Goal: Task Accomplishment & Management: Manage account settings

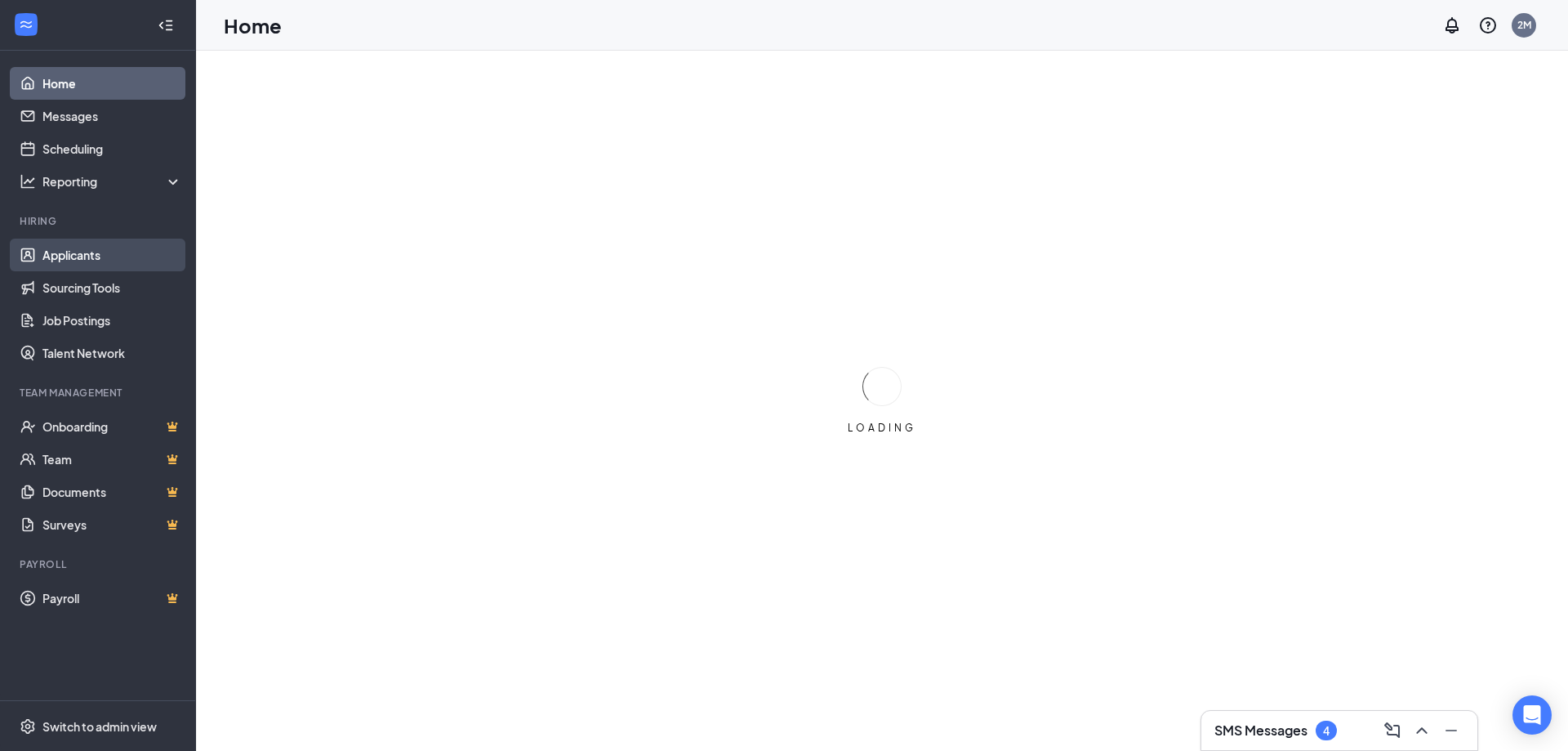
click at [142, 250] on link "Applicants" at bounding box center [112, 254] width 139 height 32
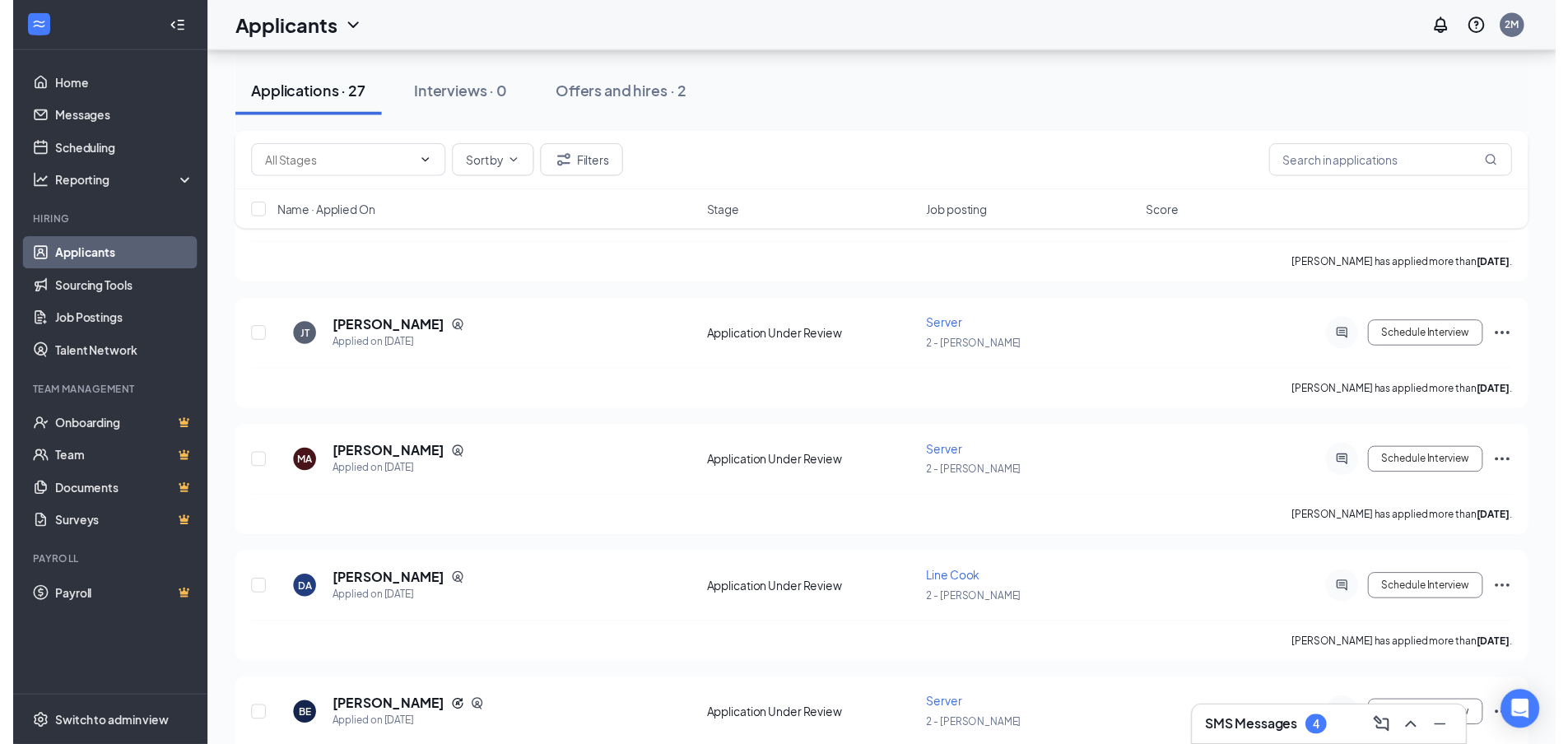
scroll to position [2795, 0]
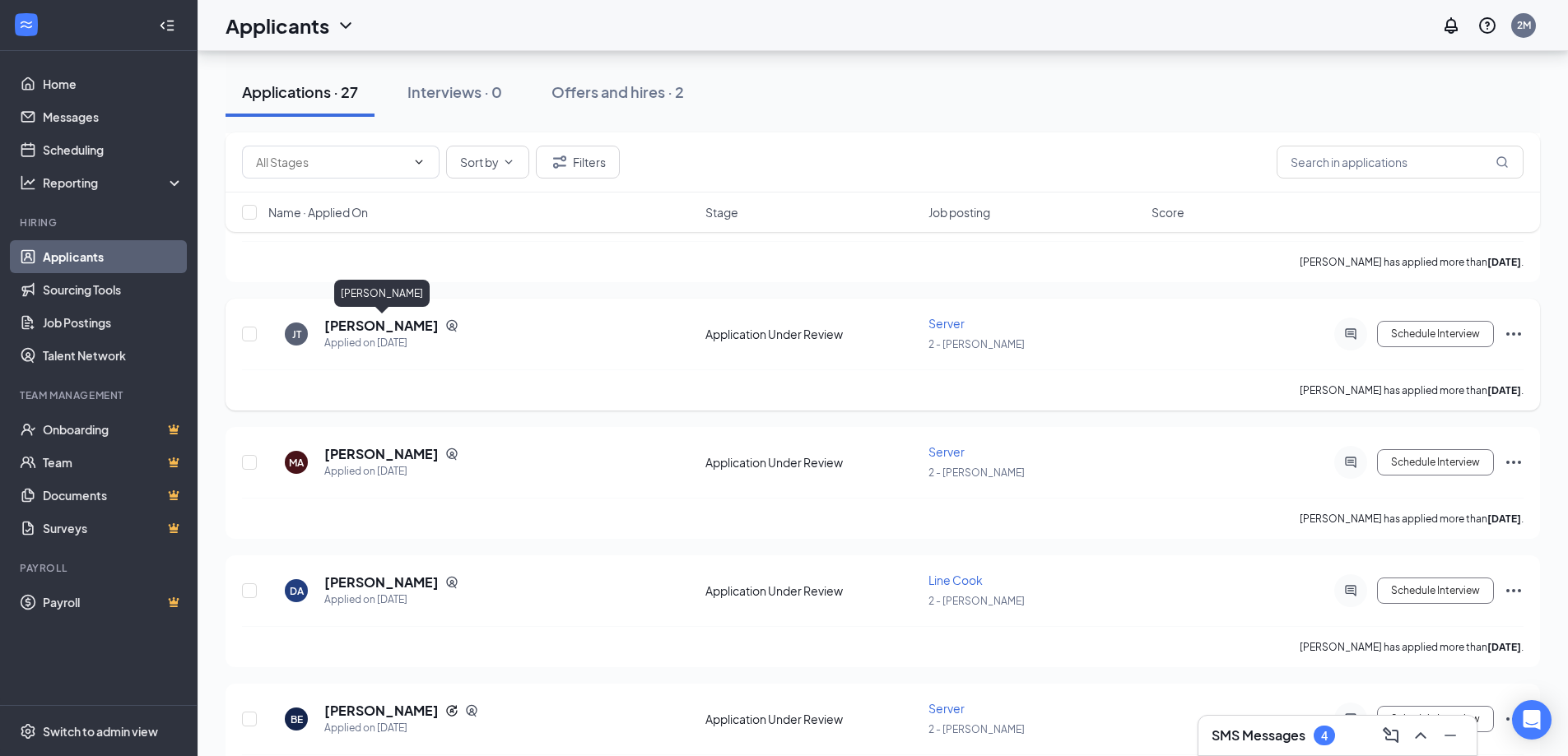
click at [353, 331] on h5 "[PERSON_NAME]" at bounding box center [381, 326] width 115 height 18
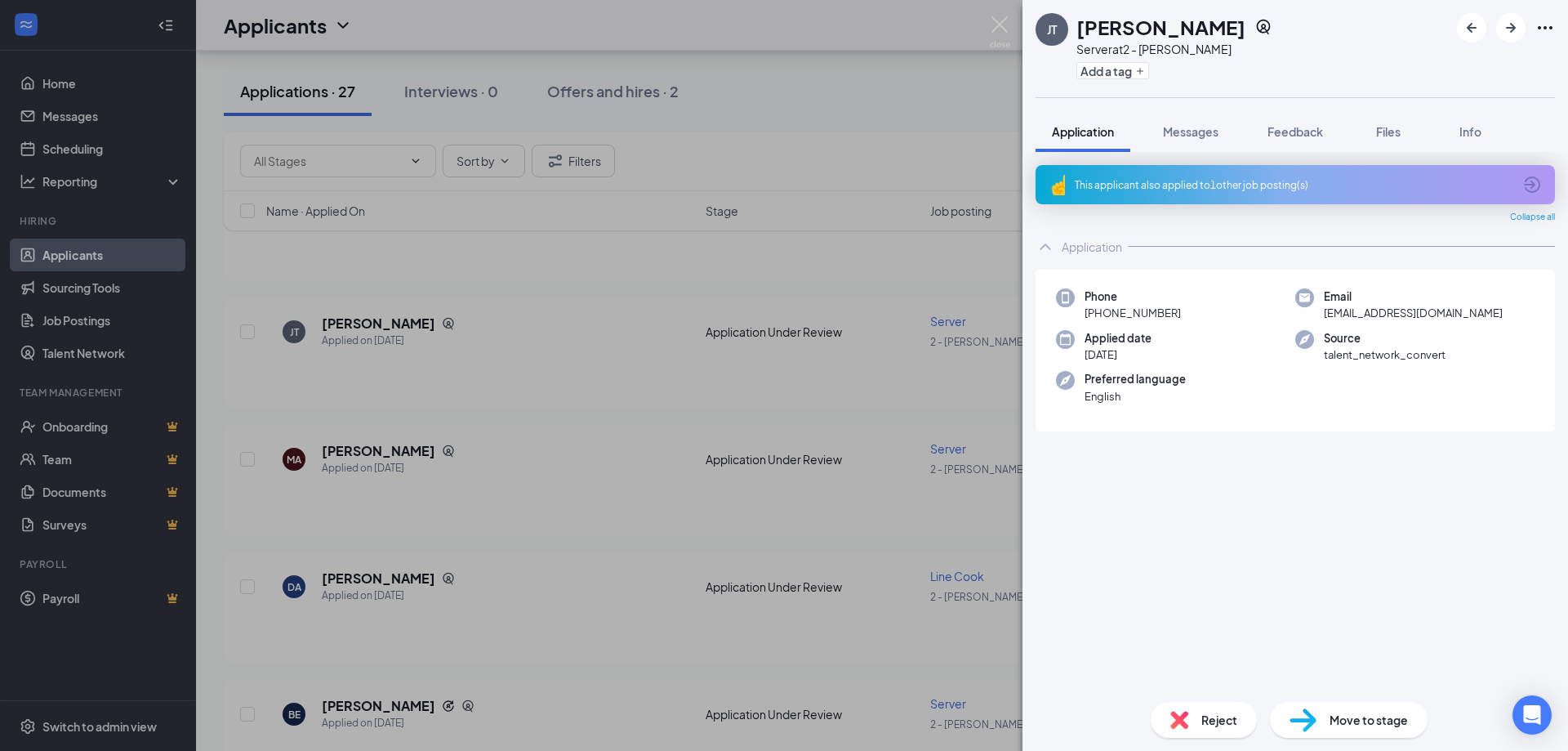
click at [1405, 714] on span "Move to stage" at bounding box center [1369, 720] width 79 height 18
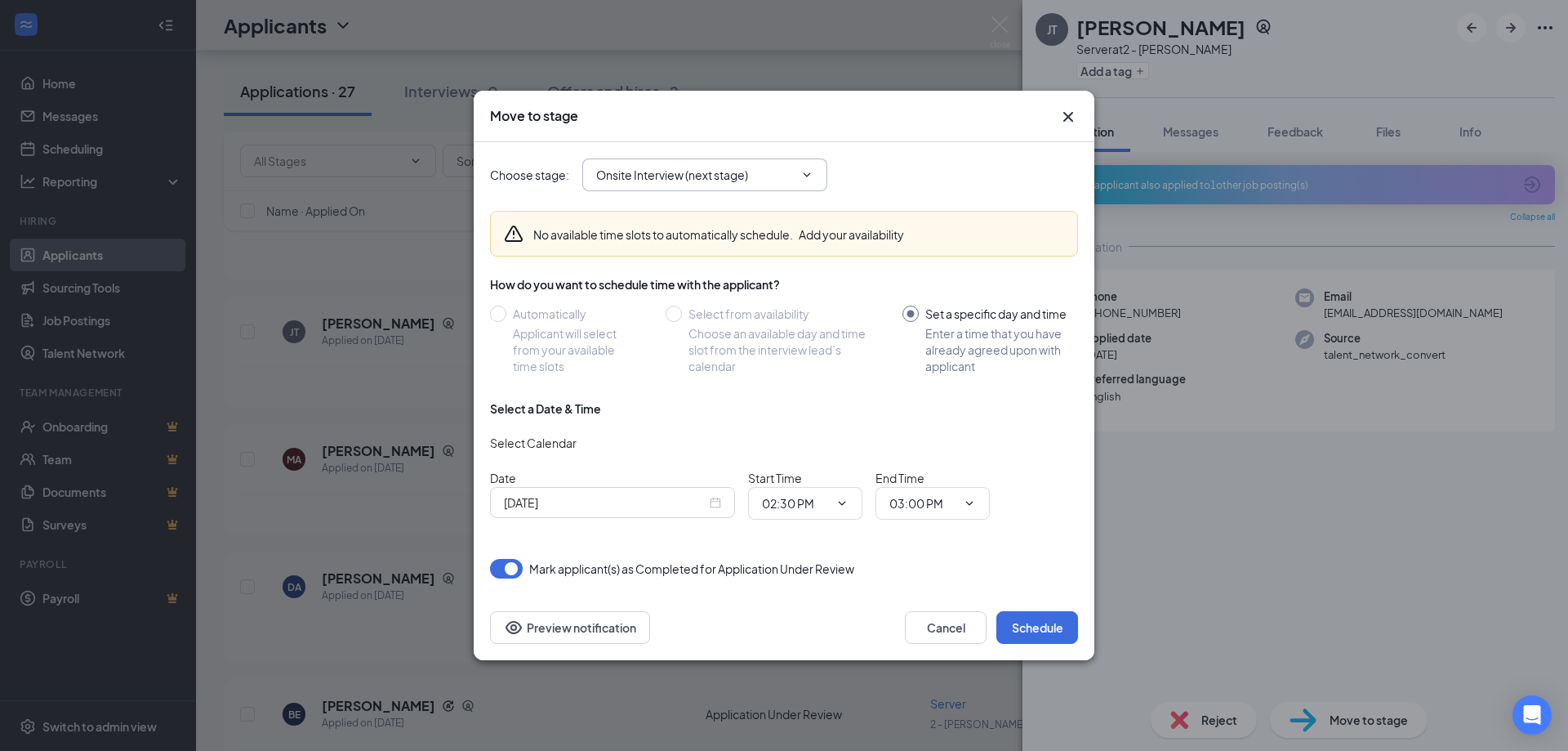
click at [745, 173] on input "Onsite Interview (next stage)" at bounding box center [695, 175] width 197 height 18
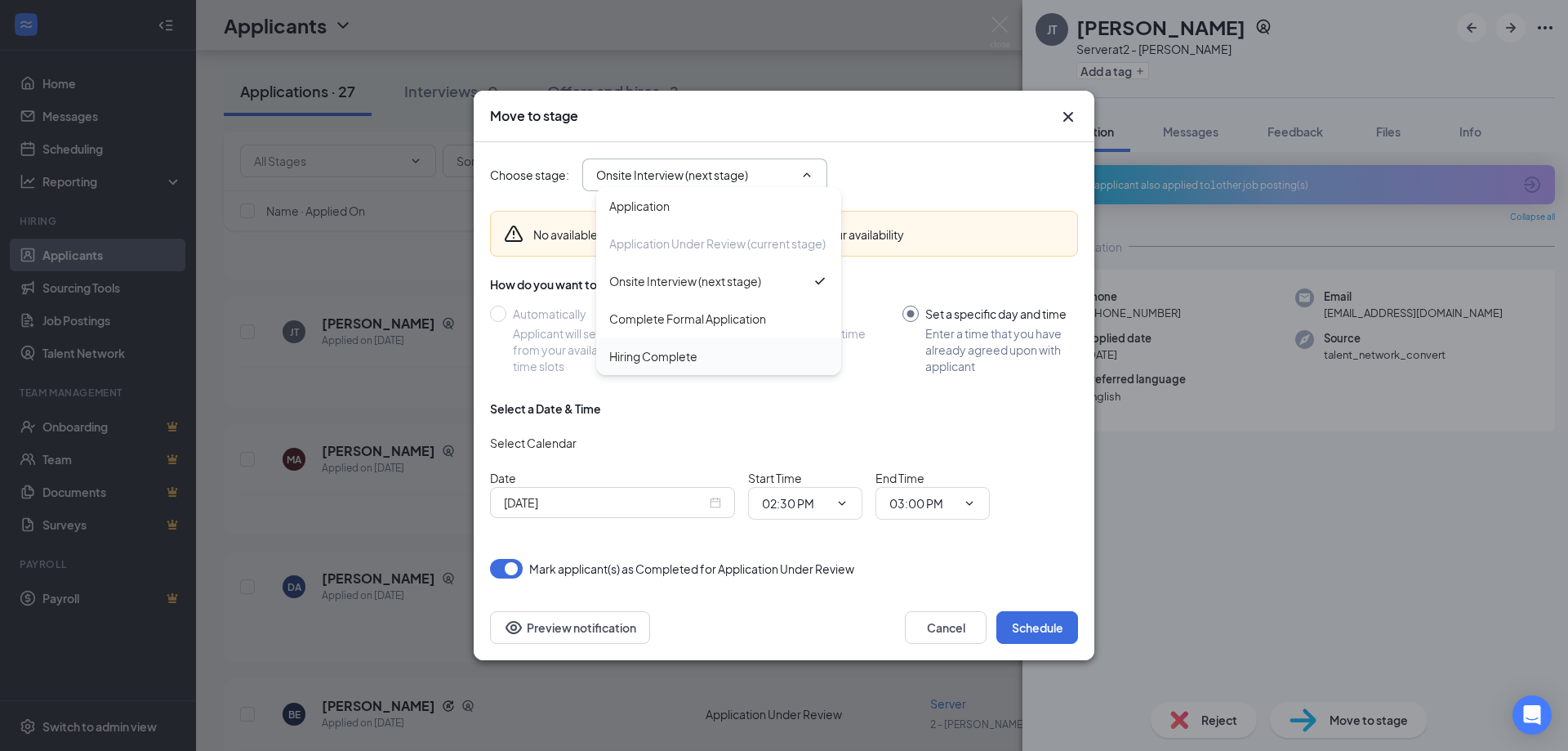
click at [709, 368] on div "Hiring Complete" at bounding box center [718, 356] width 245 height 37
type input "Hiring Complete"
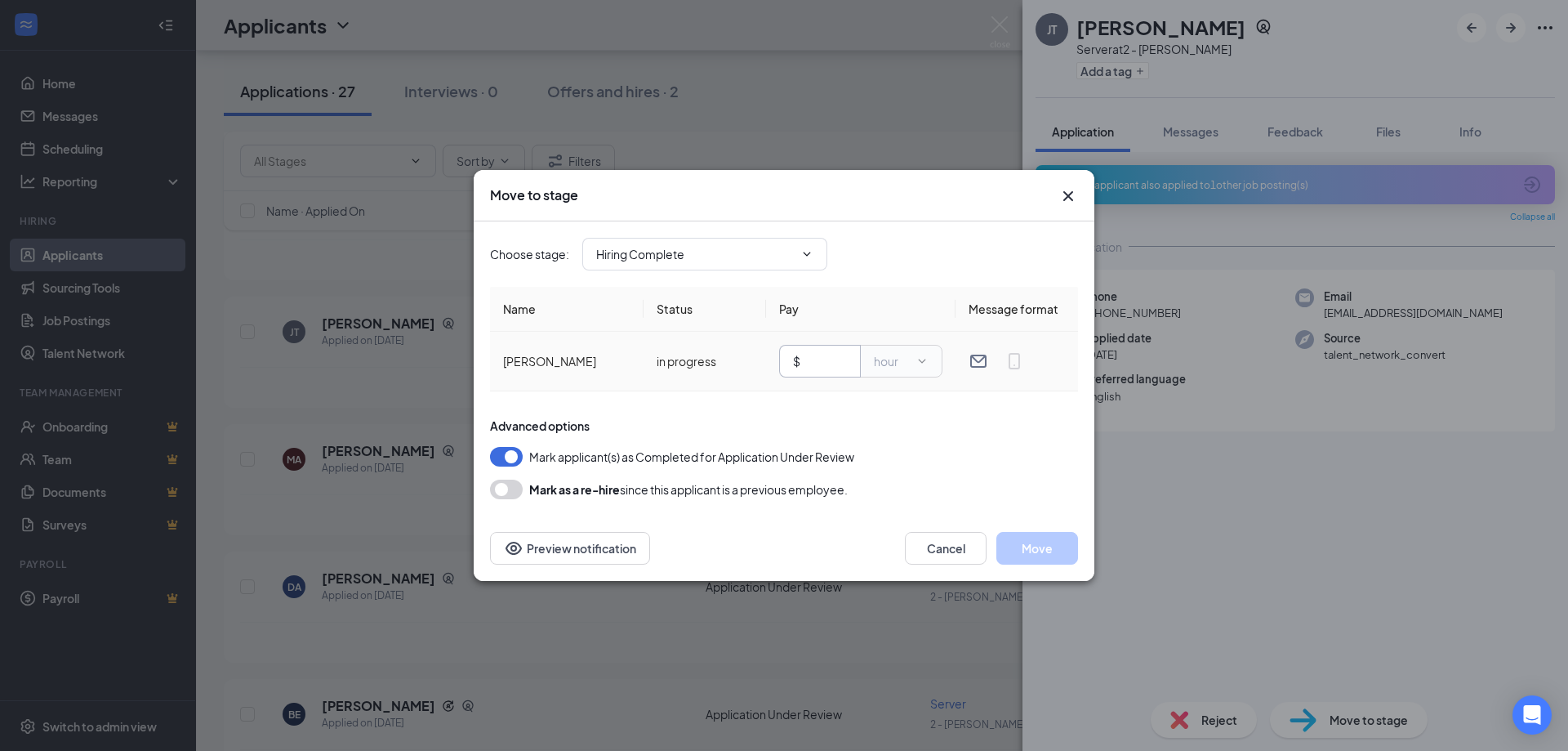
click at [839, 361] on input "text" at bounding box center [825, 361] width 43 height 18
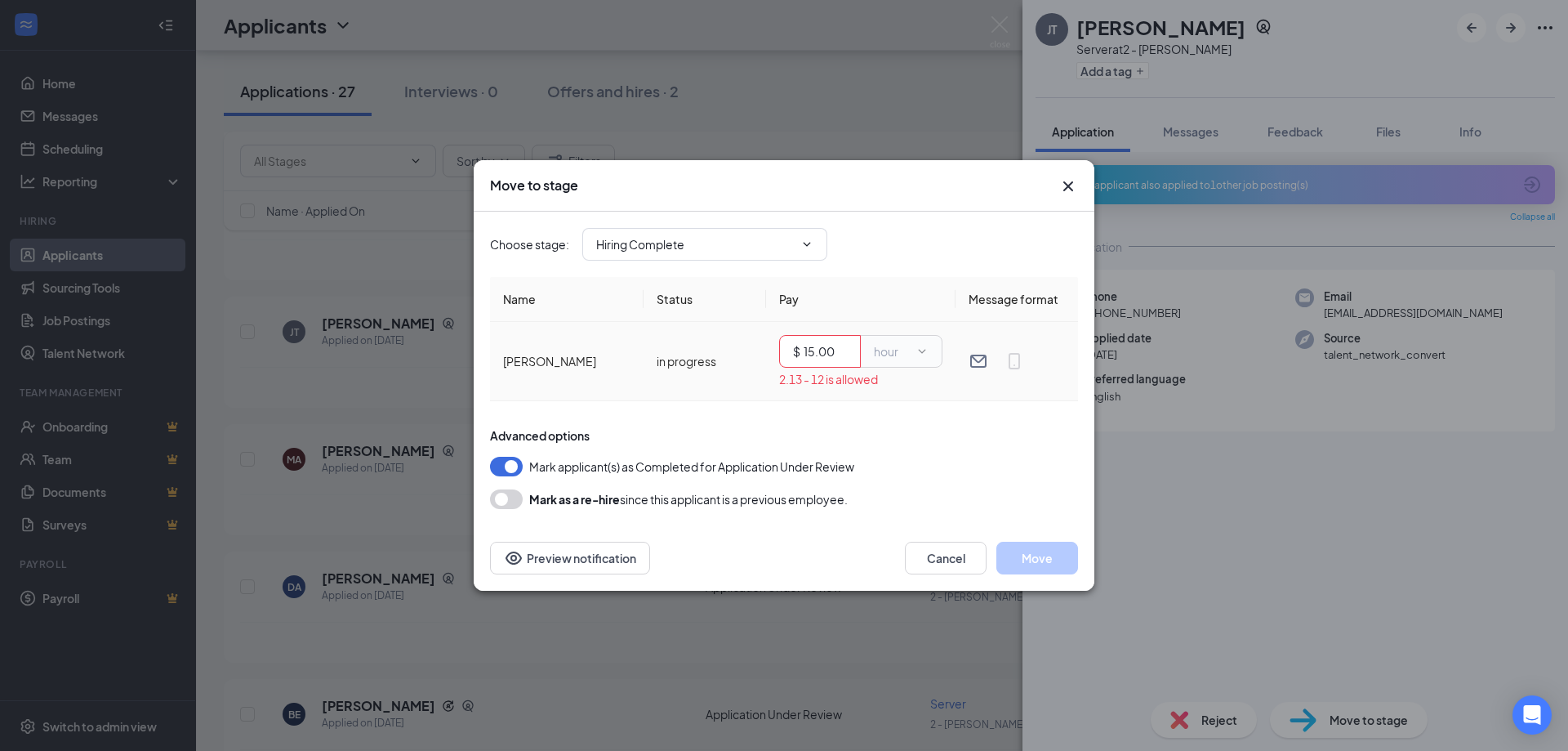
type input "15.00"
click at [913, 394] on td "$ 15.00 hour 2.13 - 12 is allowed" at bounding box center [861, 362] width 189 height 80
click at [723, 301] on th "Status" at bounding box center [705, 300] width 123 height 45
click at [542, 305] on th "Name" at bounding box center [567, 300] width 153 height 45
click at [937, 560] on button "Cancel" at bounding box center [946, 558] width 81 height 32
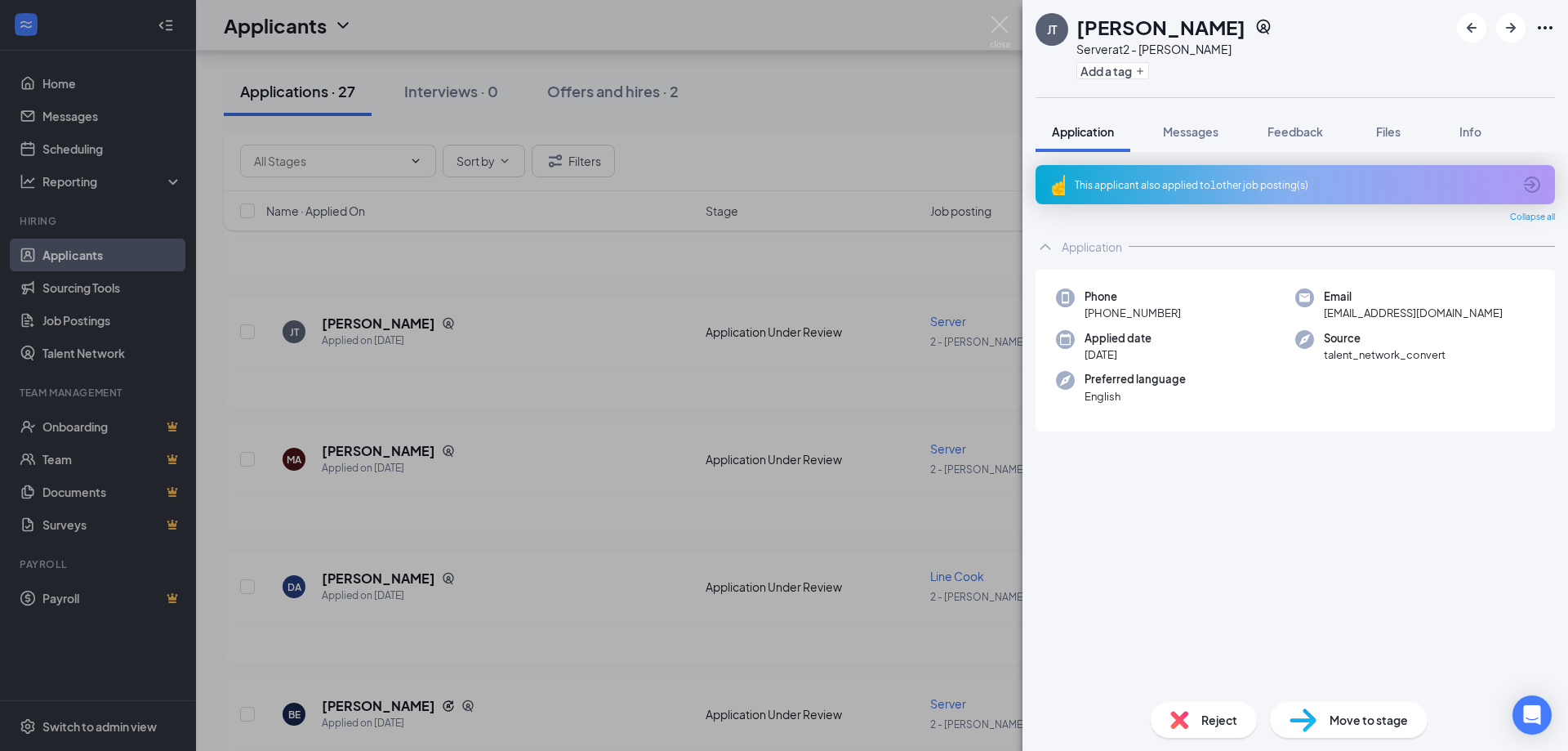
click at [424, 552] on div "[PERSON_NAME] Server at 2 - [PERSON_NAME] Add a tag Application Messages Feedba…" at bounding box center [784, 375] width 1568 height 751
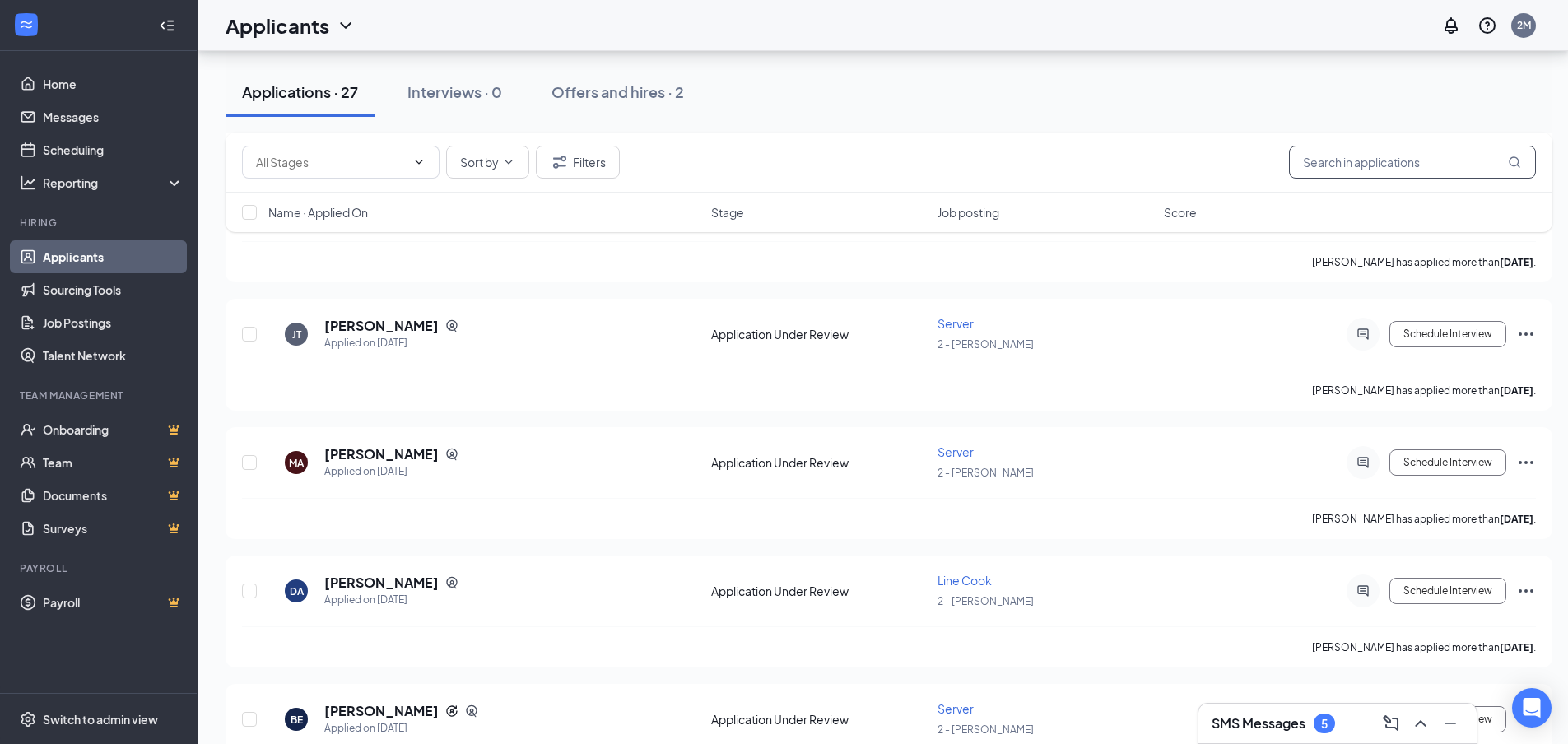
click at [1421, 152] on input "text" at bounding box center [1412, 161] width 247 height 33
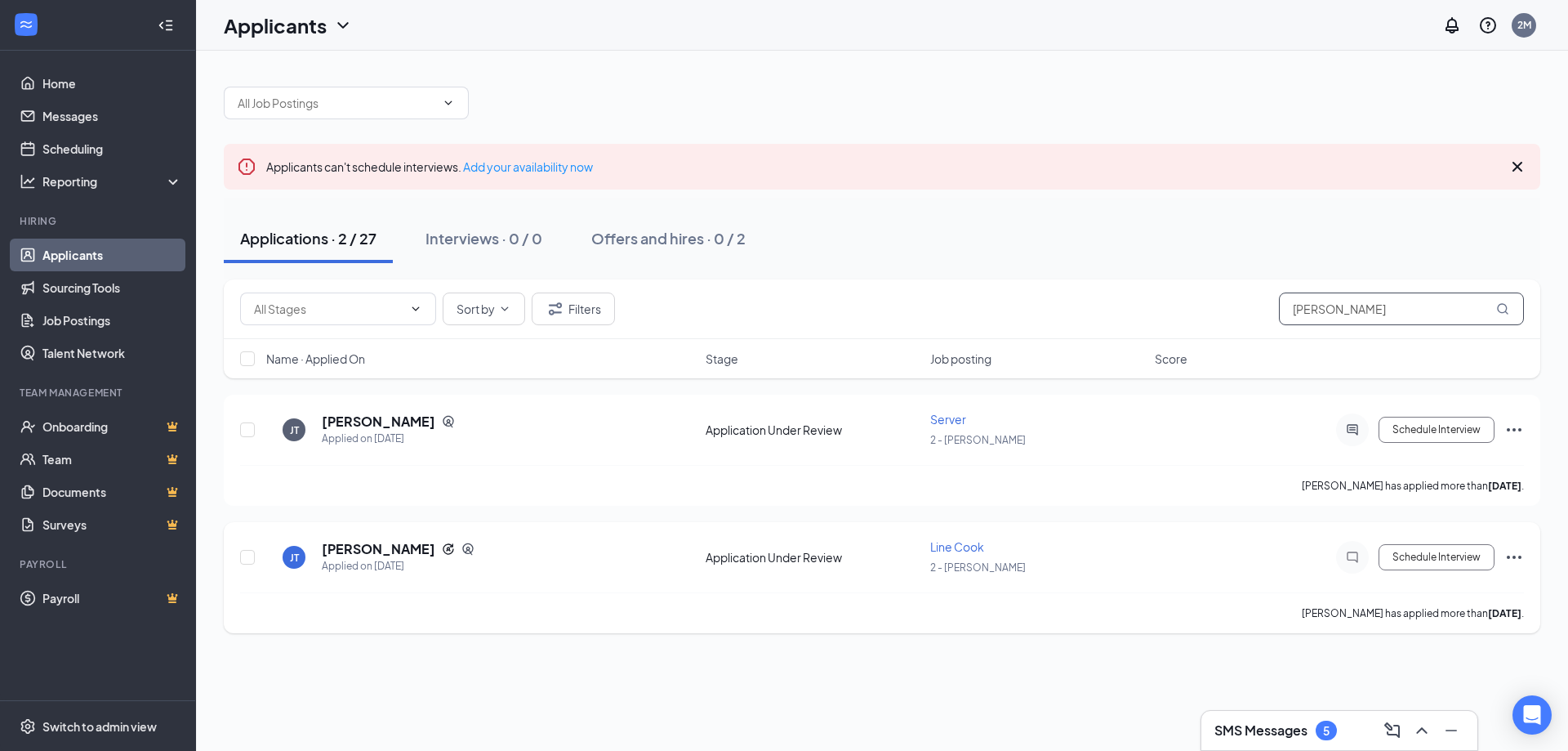
type input "[PERSON_NAME]"
click at [952, 557] on div "Line Cook 2 - [PERSON_NAME]" at bounding box center [1037, 557] width 215 height 37
click at [964, 539] on span "Line Cook" at bounding box center [957, 547] width 54 height 15
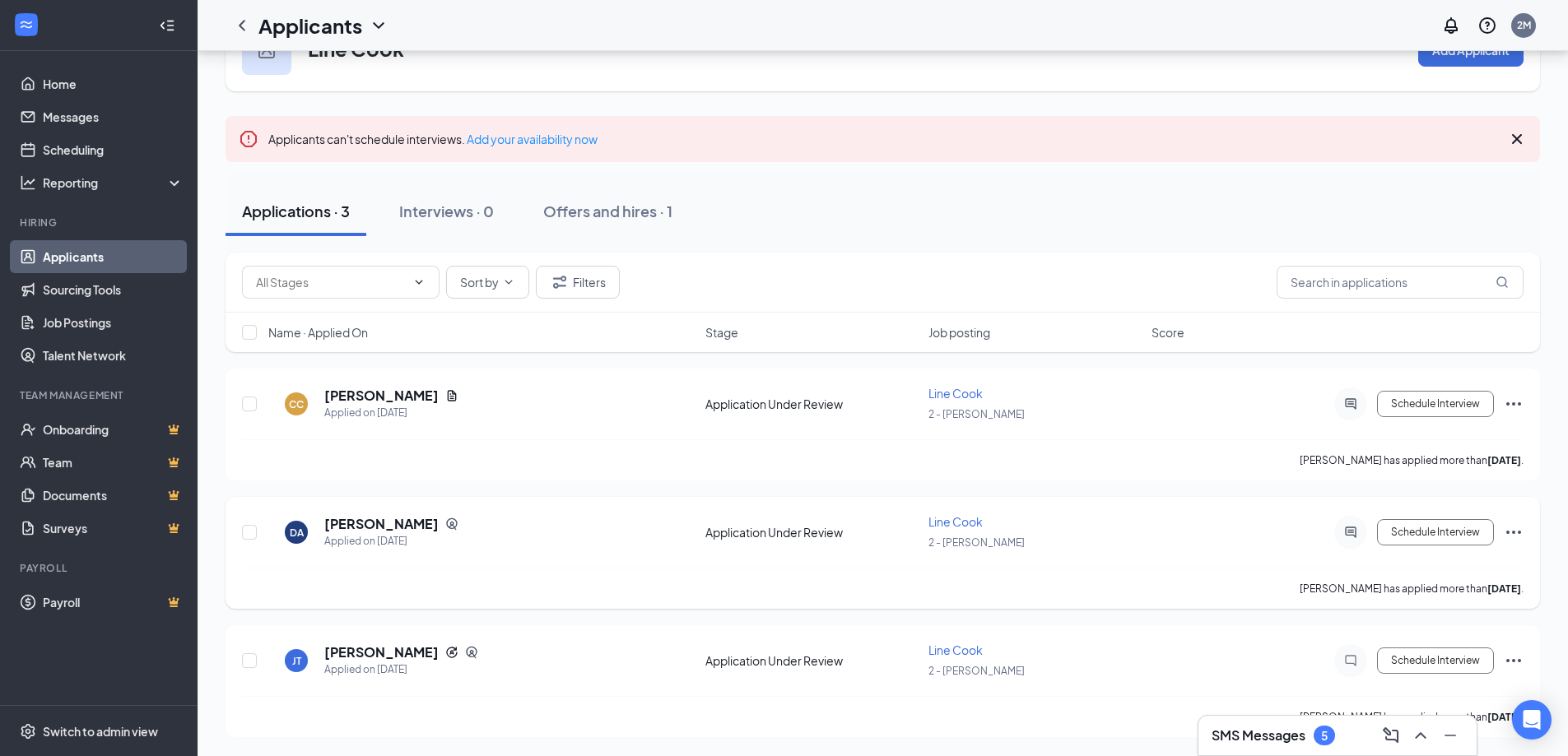
scroll to position [63, 0]
click at [335, 656] on h5 "[PERSON_NAME]" at bounding box center [381, 652] width 115 height 18
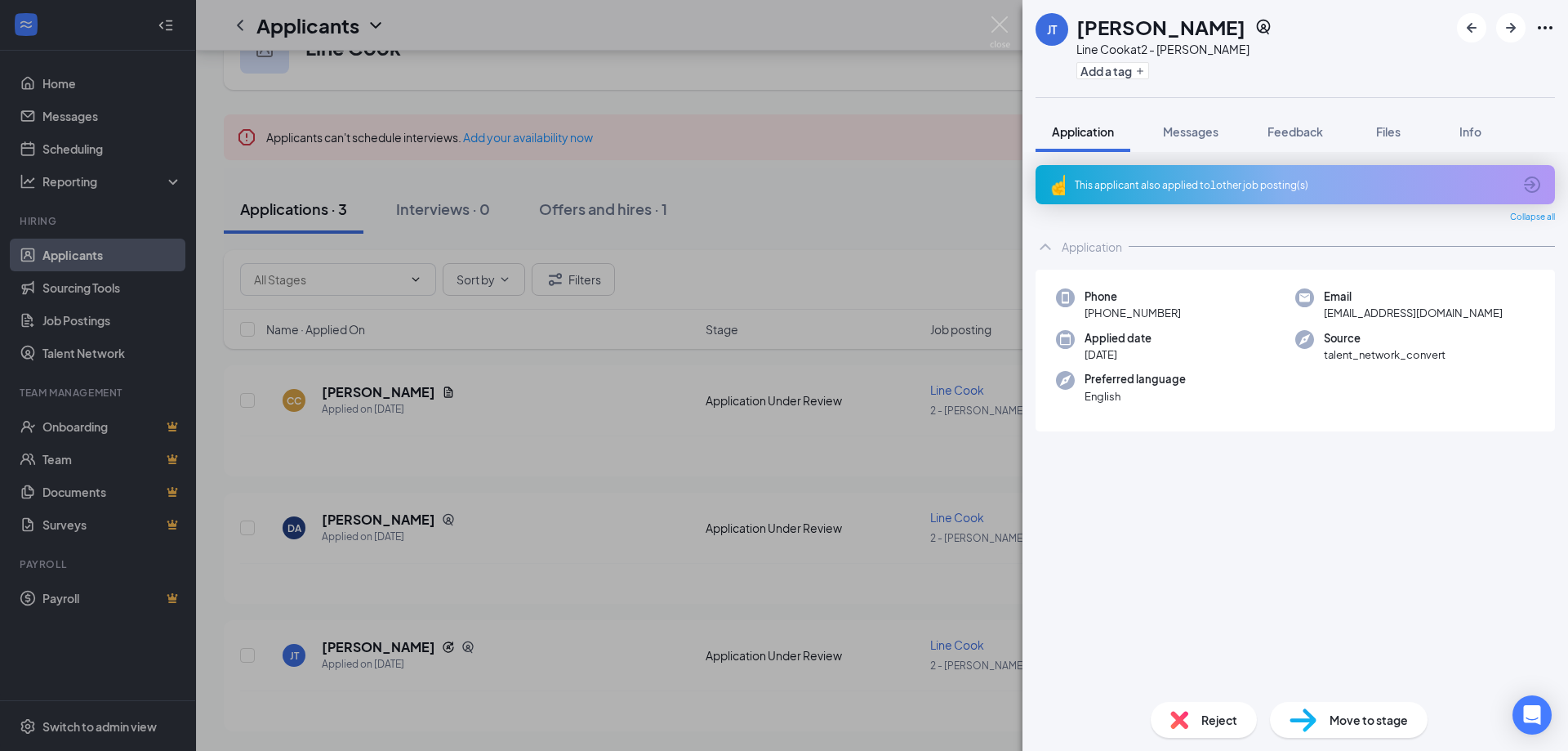
click at [1401, 713] on span "Move to stage" at bounding box center [1369, 720] width 79 height 18
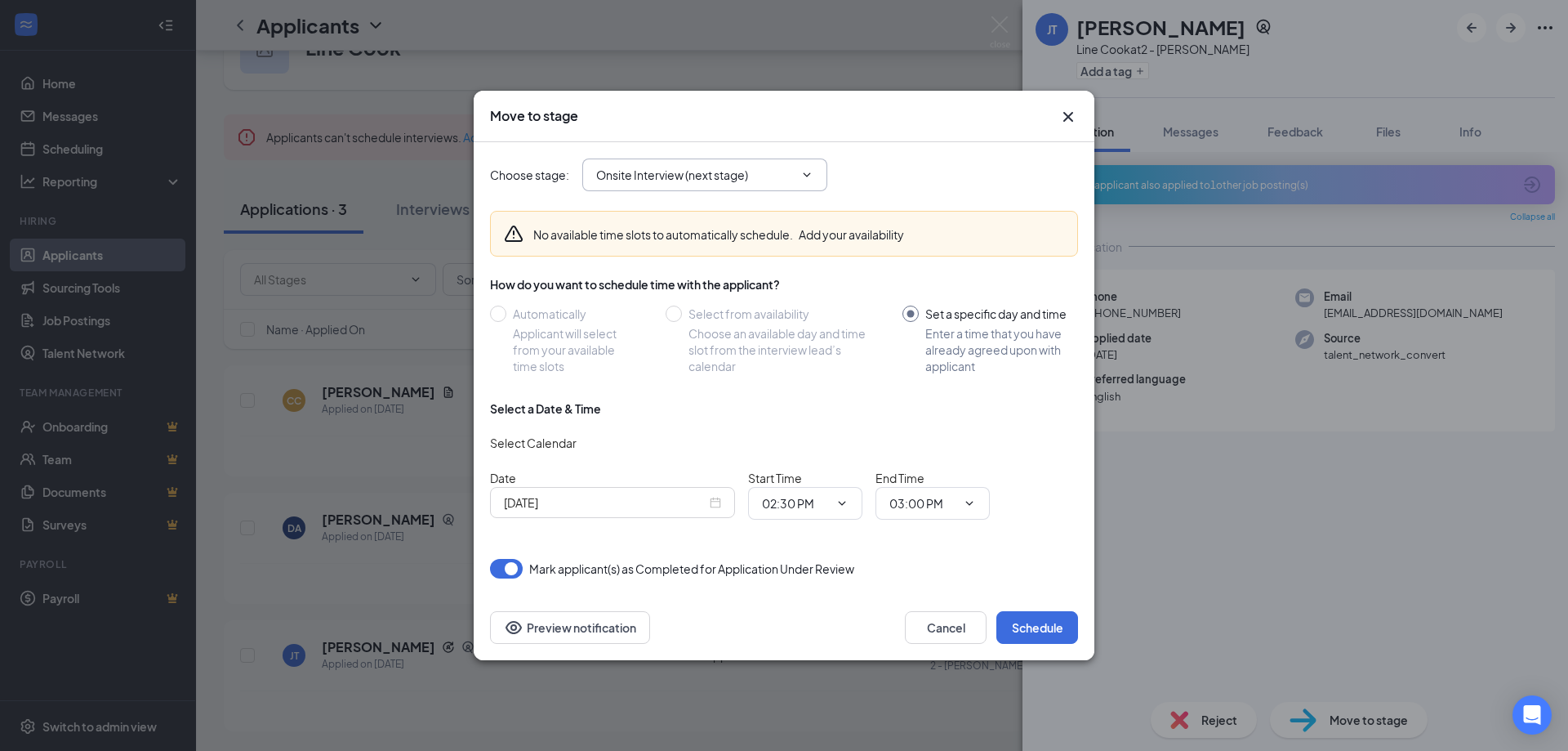
click at [717, 174] on input "Onsite Interview (next stage)" at bounding box center [695, 175] width 197 height 18
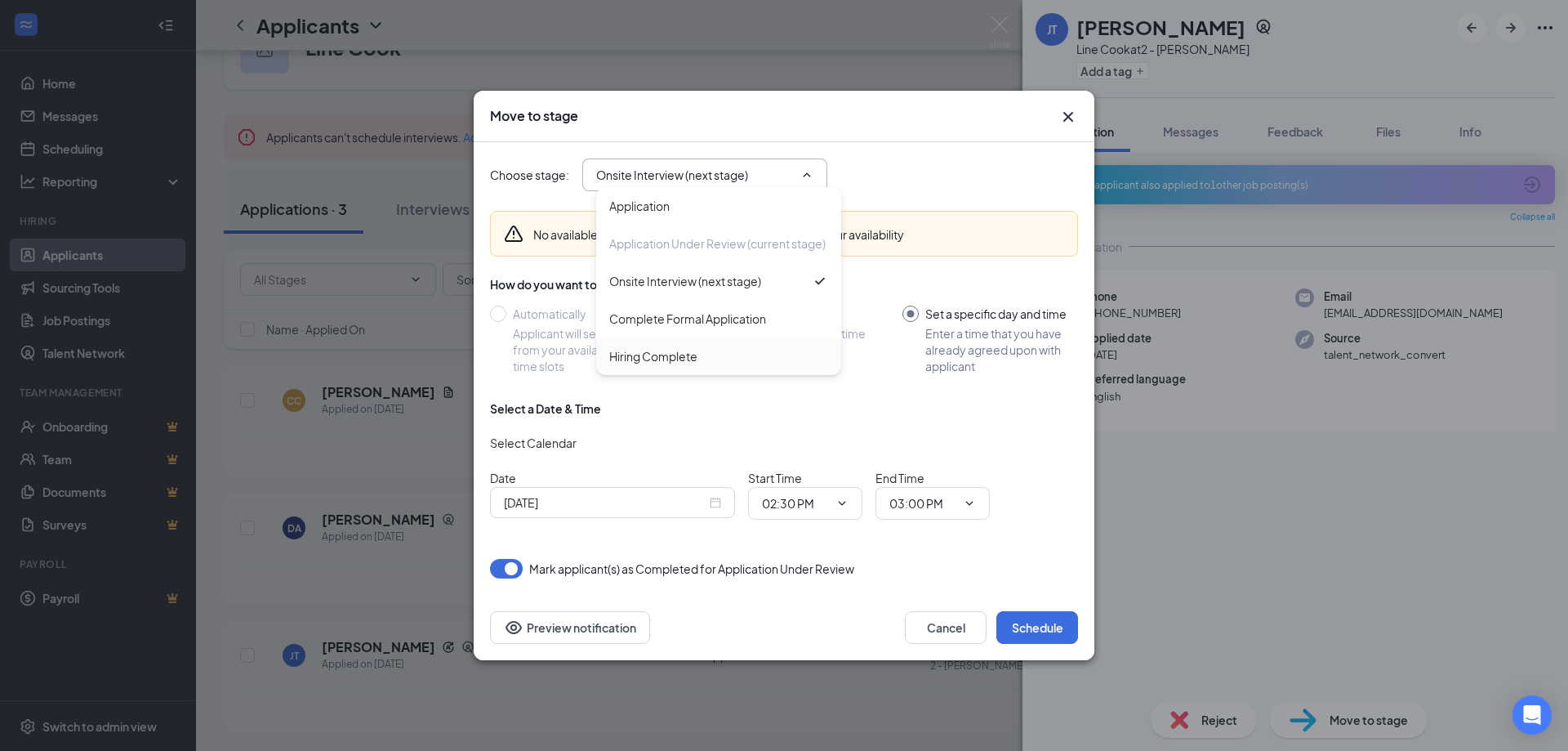
click at [696, 358] on div "Hiring Complete" at bounding box center [653, 356] width 88 height 18
type input "Hiring Complete"
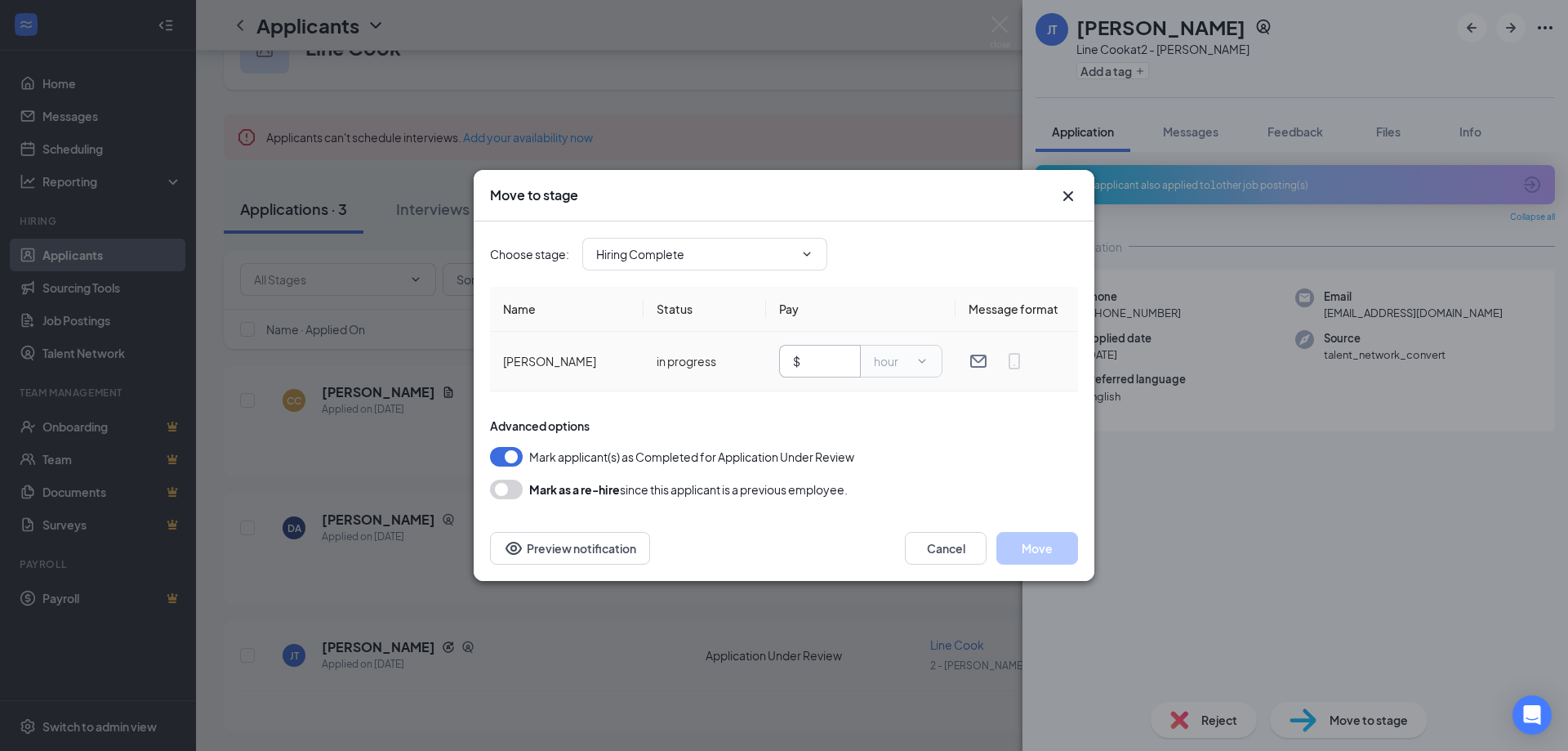
click at [828, 361] on input "text" at bounding box center [825, 361] width 43 height 18
type input "15.00"
click at [957, 406] on div "Choose stage : Hiring Complete Application Application Under Review (current st…" at bounding box center [784, 360] width 588 height 278
click at [1069, 537] on button "Move" at bounding box center [1037, 548] width 81 height 32
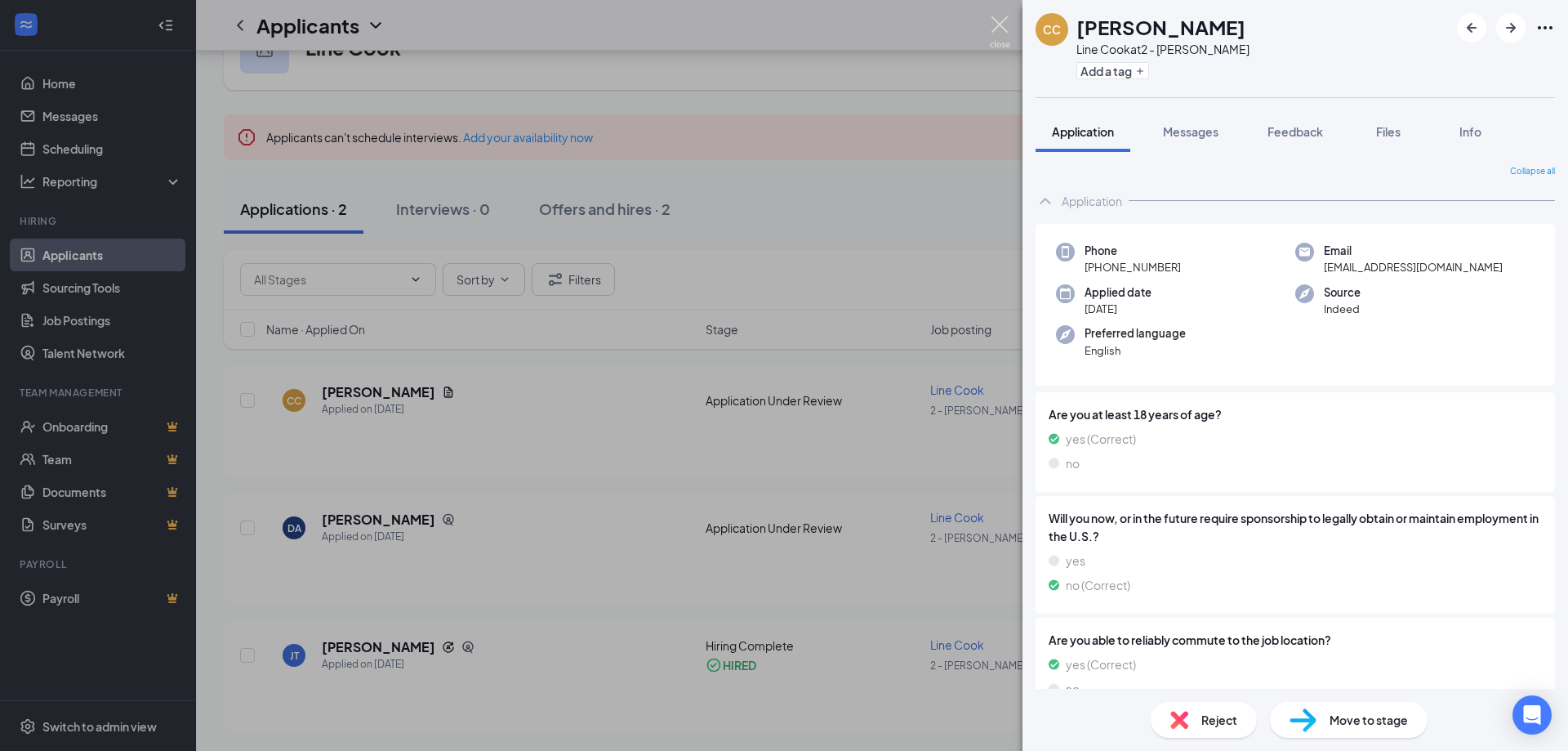
click at [998, 29] on img at bounding box center [1000, 32] width 21 height 32
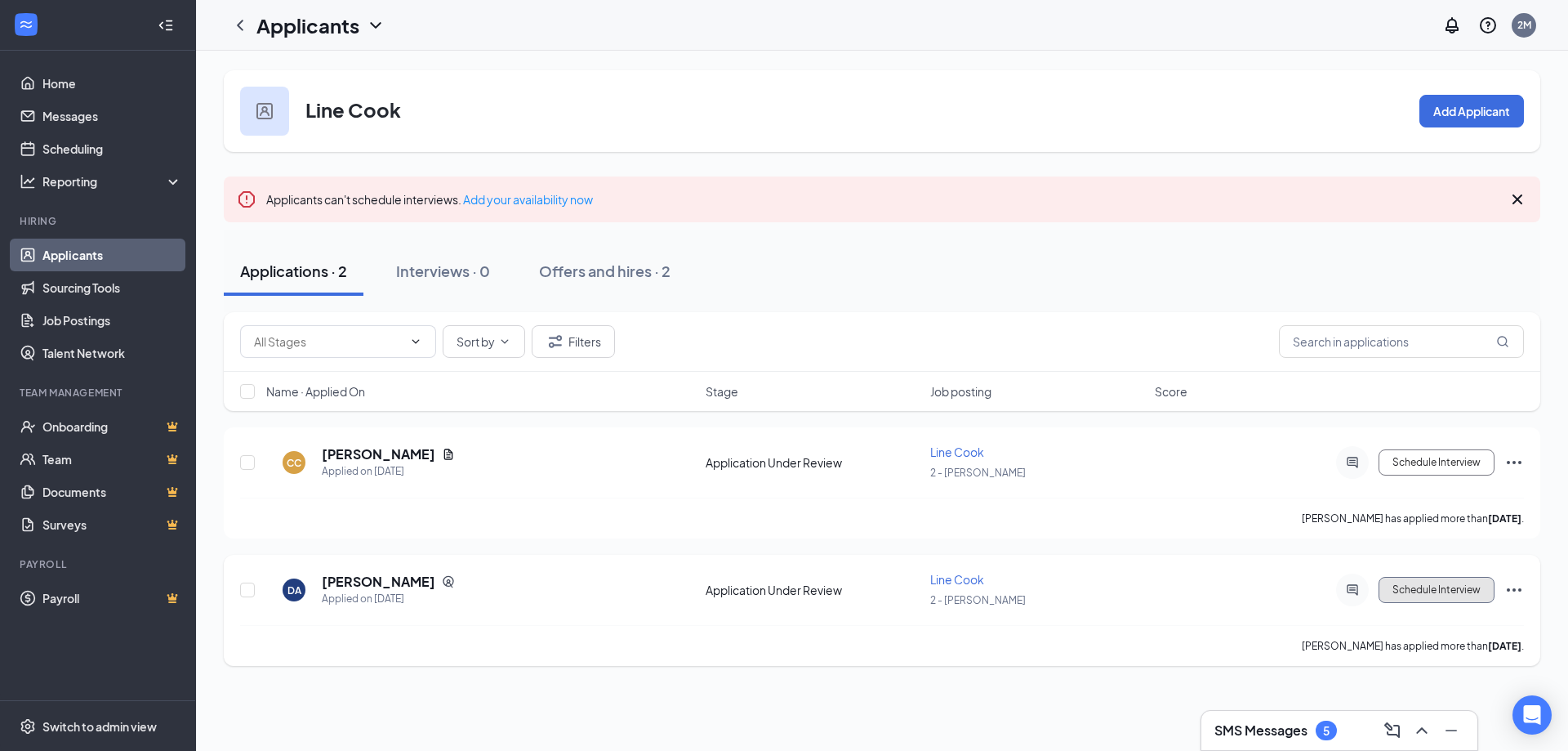
click at [1434, 602] on button "Schedule Interview" at bounding box center [1437, 590] width 116 height 27
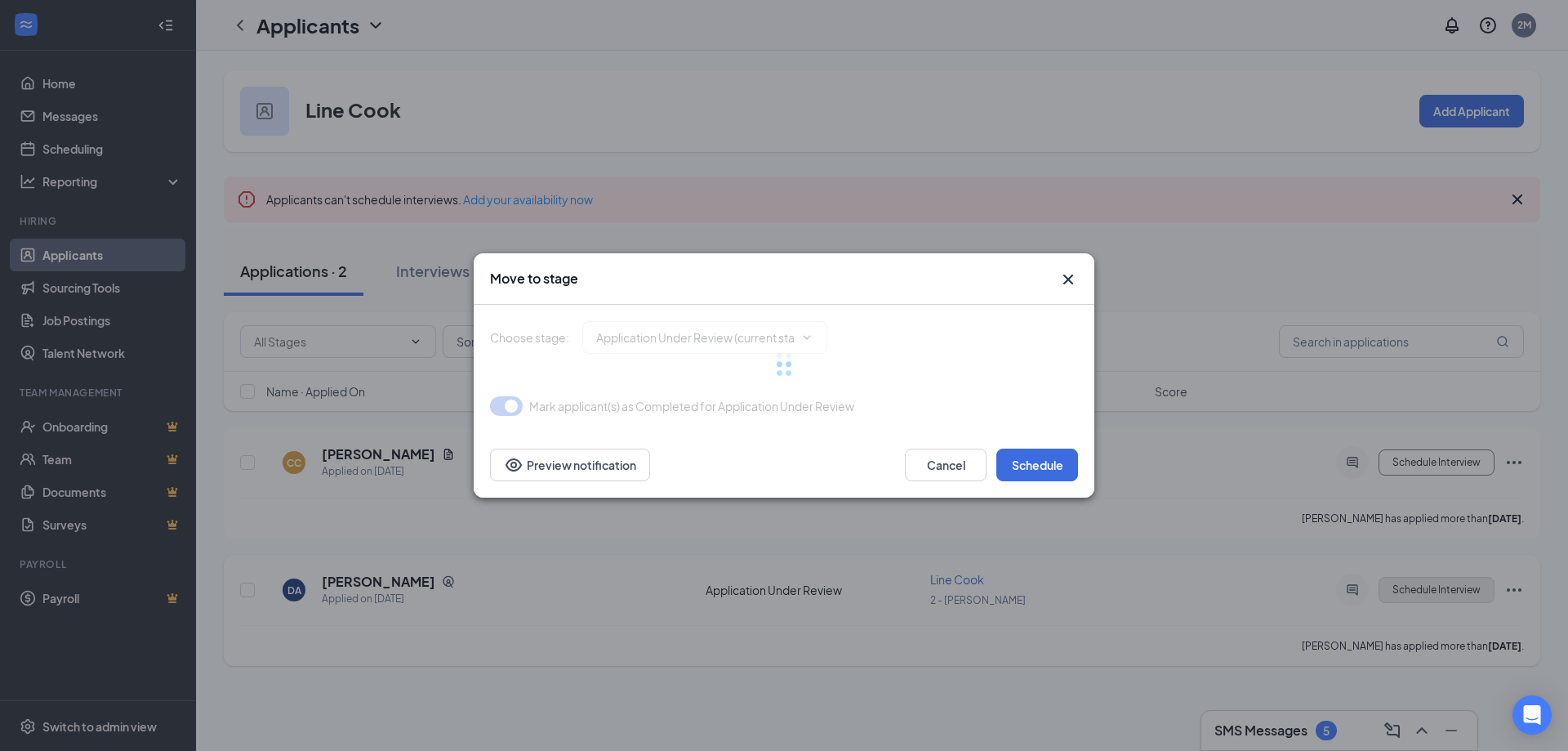
type input "Onsite Interview (next stage)"
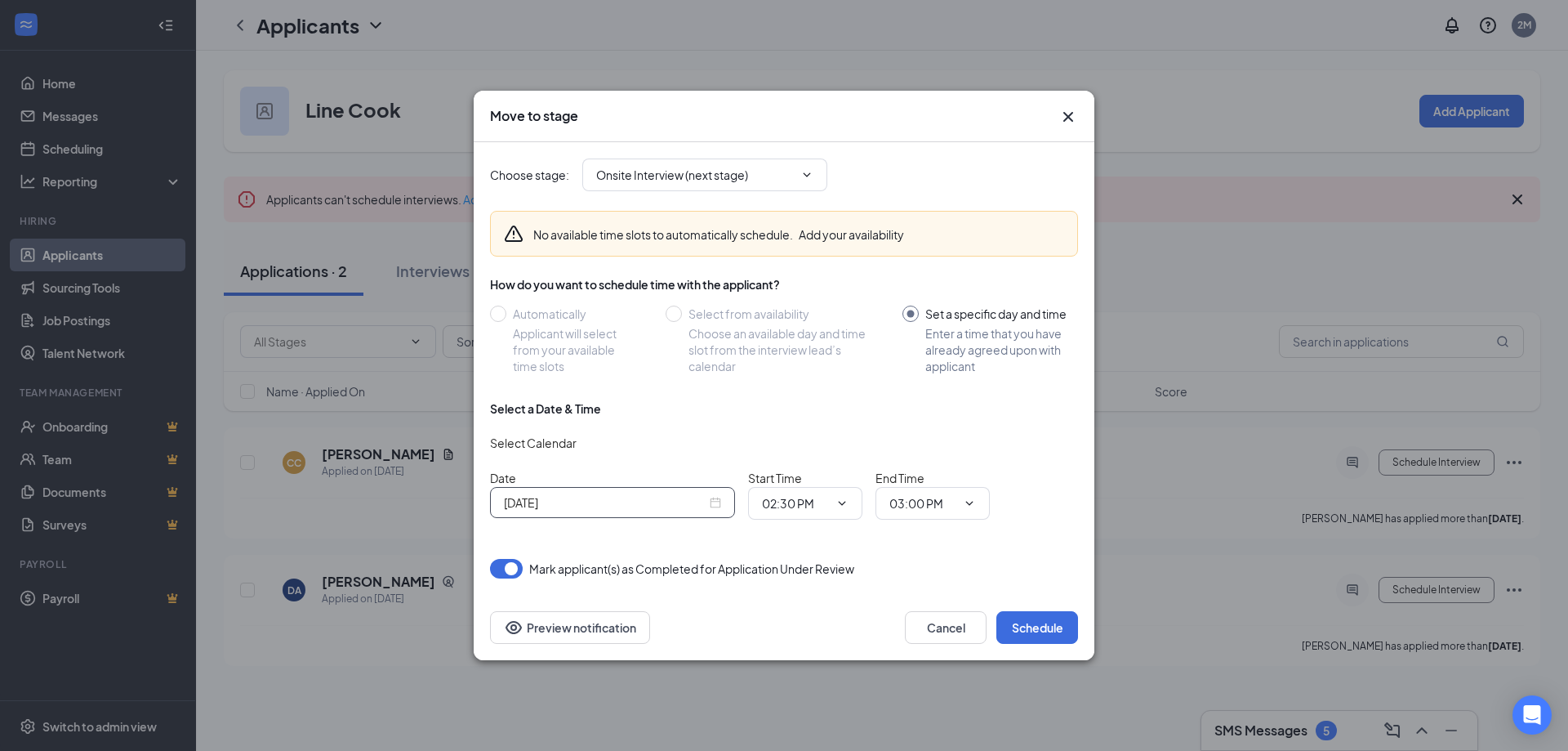
click at [713, 504] on div "[DATE]" at bounding box center [612, 503] width 217 height 18
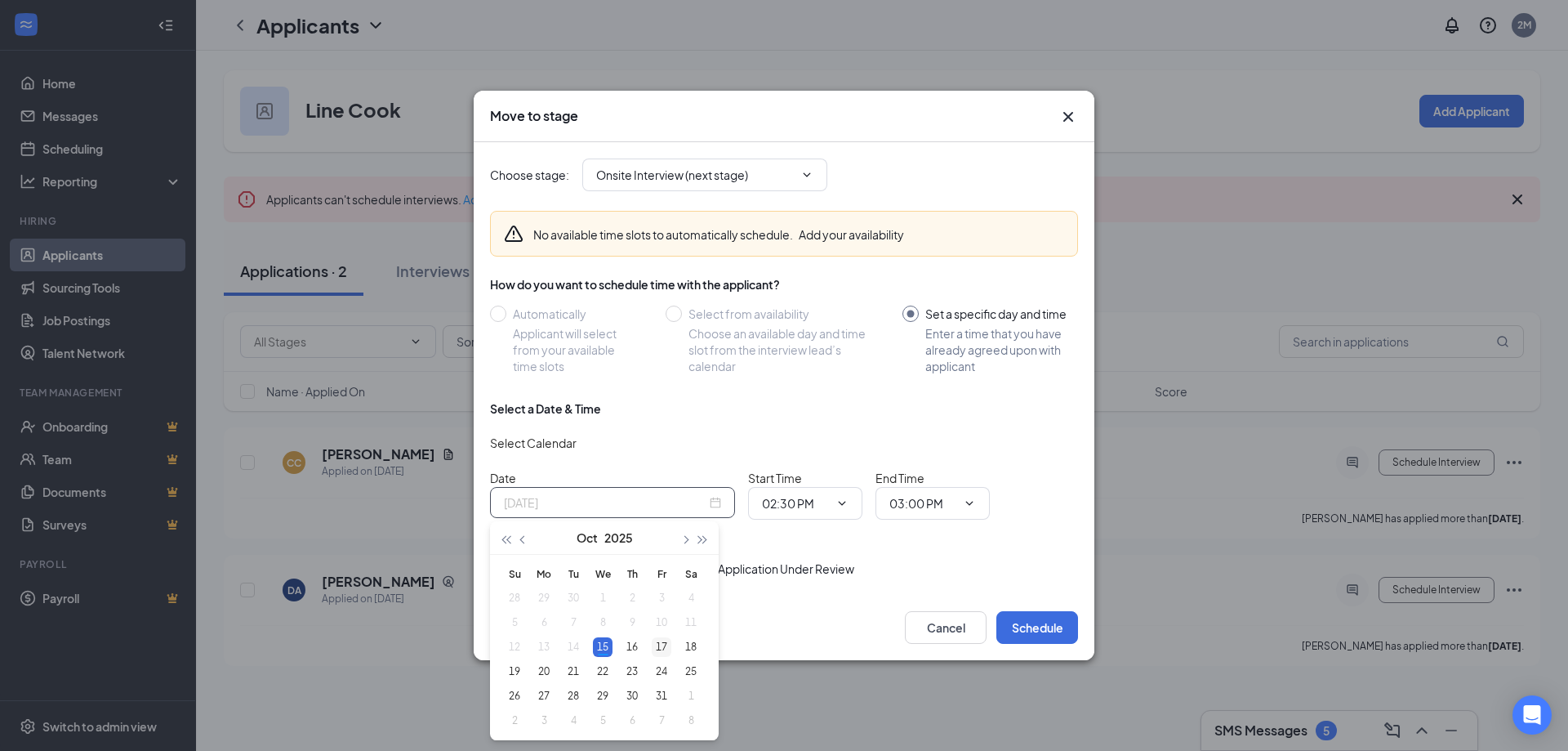
type input "[DATE]"
click at [661, 650] on div "17" at bounding box center [662, 647] width 20 height 20
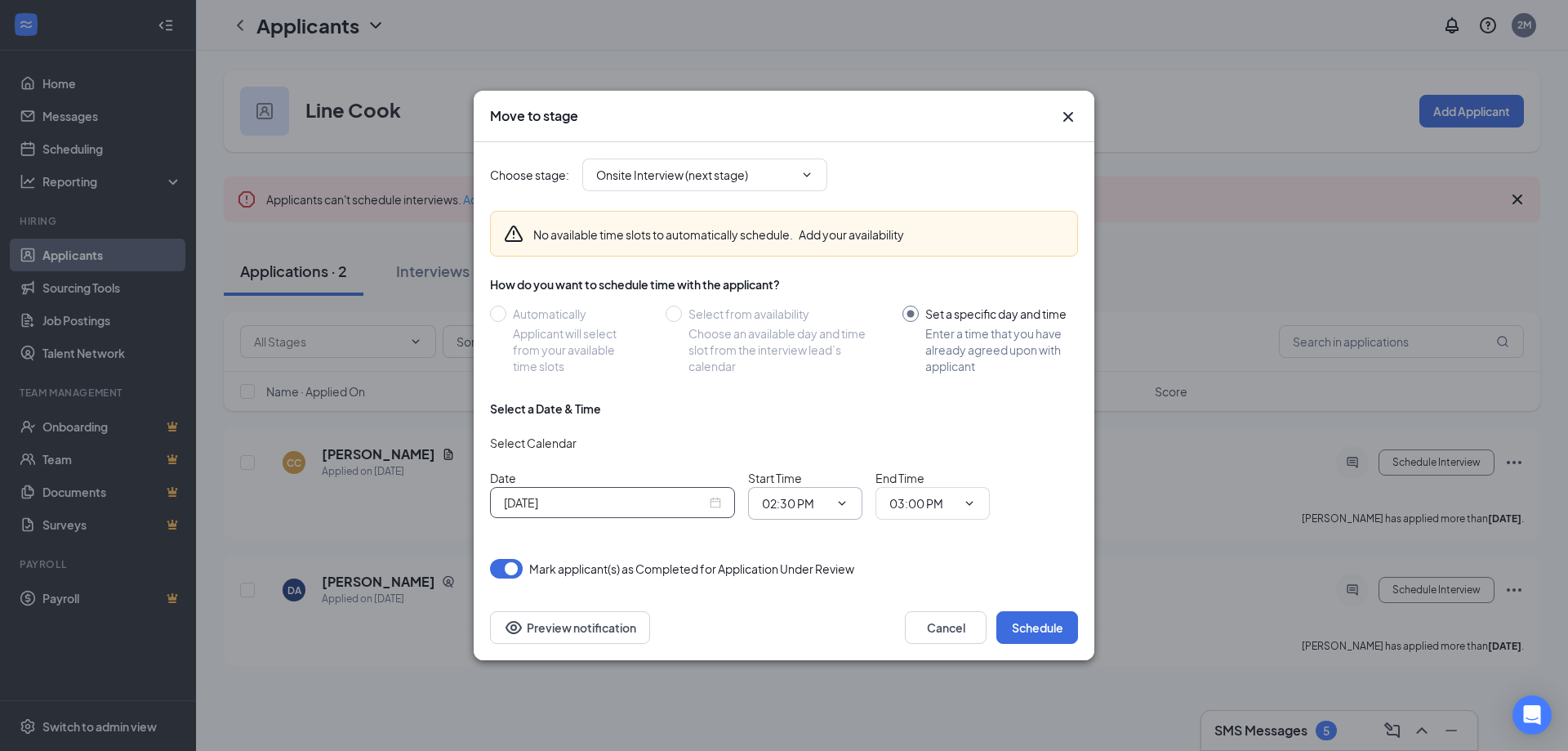
click at [846, 502] on icon "ChevronDown" at bounding box center [842, 504] width 13 height 13
click at [811, 413] on div "01:30 AM" at bounding box center [799, 408] width 48 height 18
click at [927, 545] on div "Choose stage : Onsite Interview (next stage) No available time slots to automat…" at bounding box center [784, 360] width 588 height 436
click at [927, 514] on span "03:00 PM" at bounding box center [933, 503] width 114 height 32
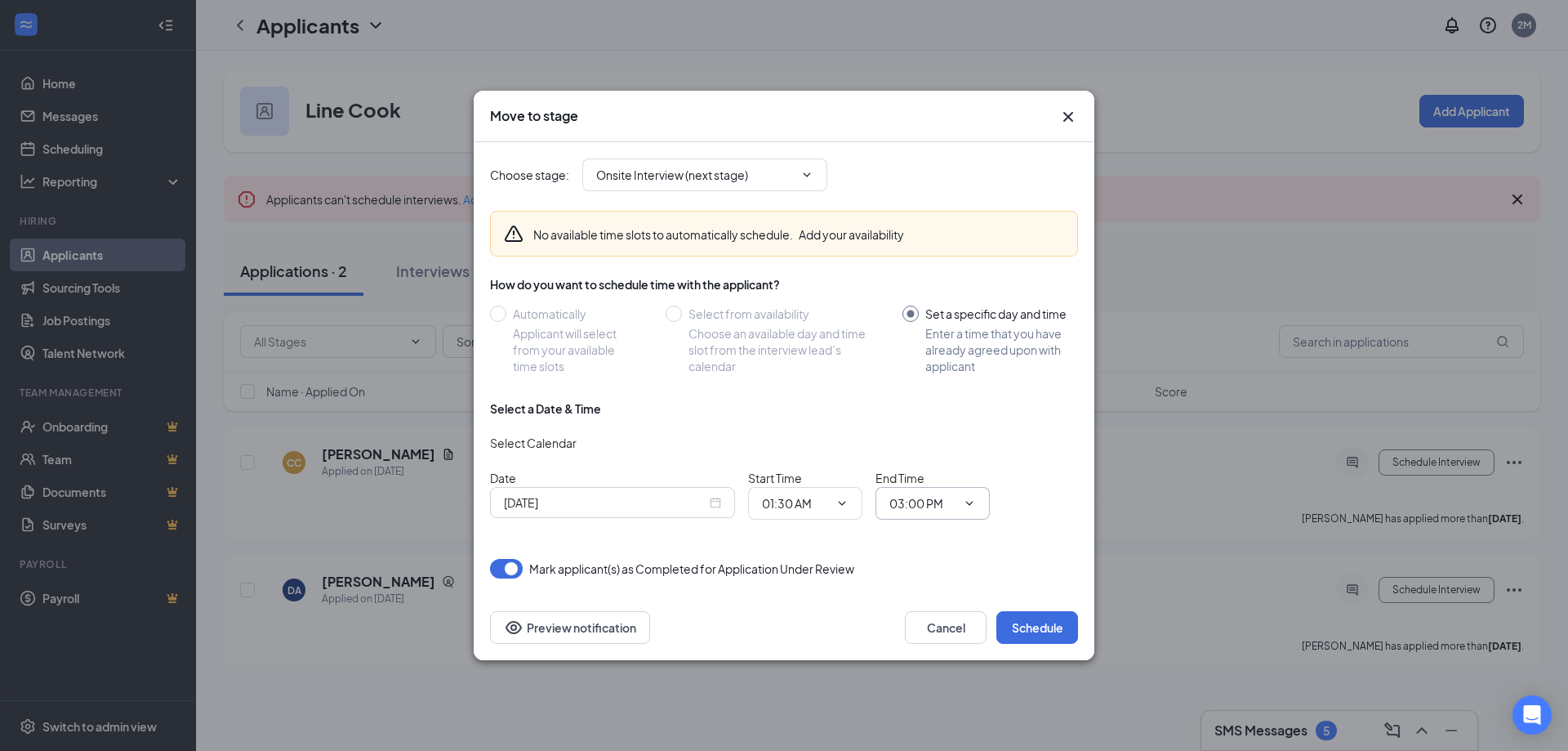
click at [927, 508] on input "03:00 PM" at bounding box center [923, 504] width 67 height 18
click at [792, 501] on input "01:30 AM" at bounding box center [796, 504] width 67 height 18
click at [808, 422] on div "01:30 PM" at bounding box center [799, 415] width 48 height 18
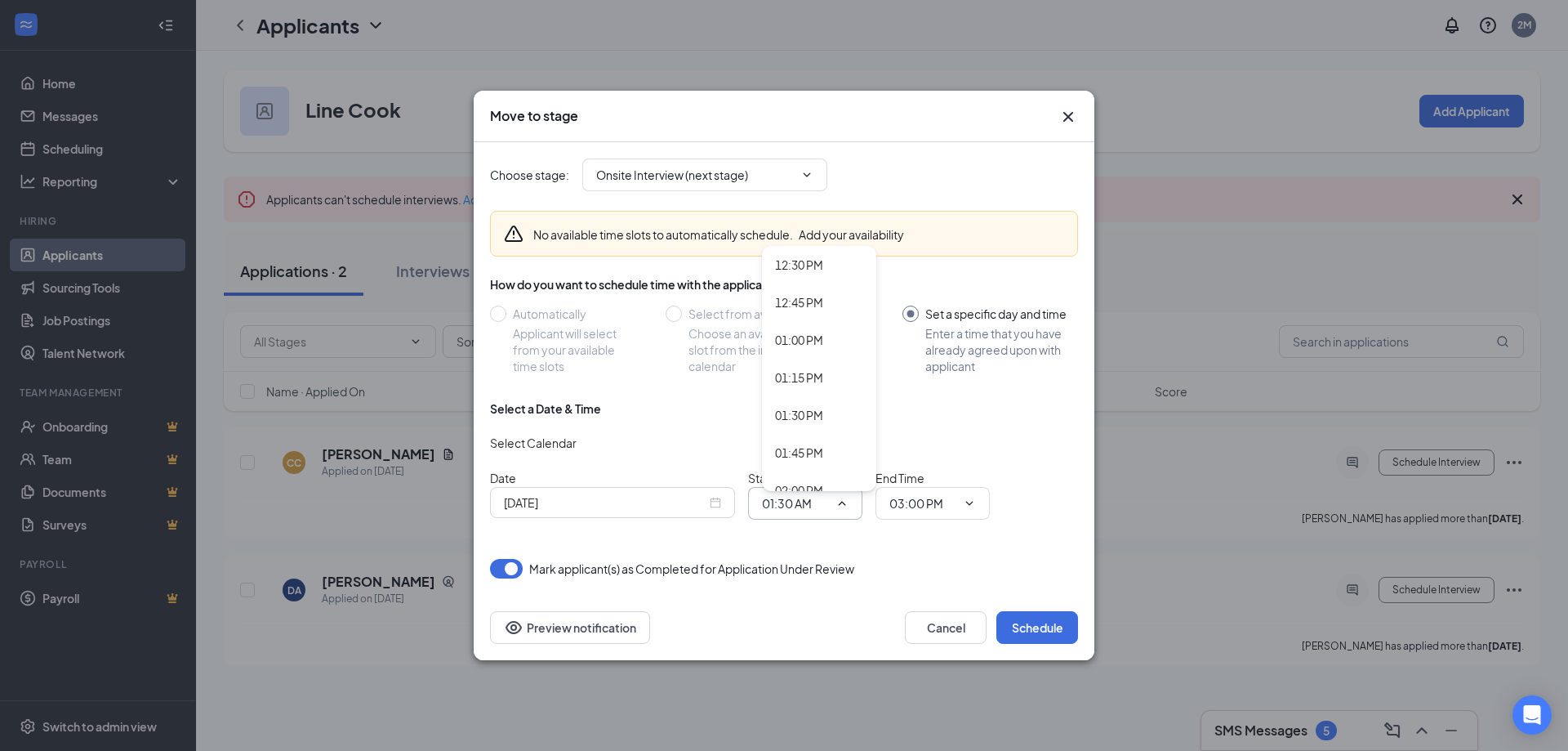
type input "01:30 PM"
click at [951, 504] on input "03:00 PM" at bounding box center [923, 504] width 67 height 18
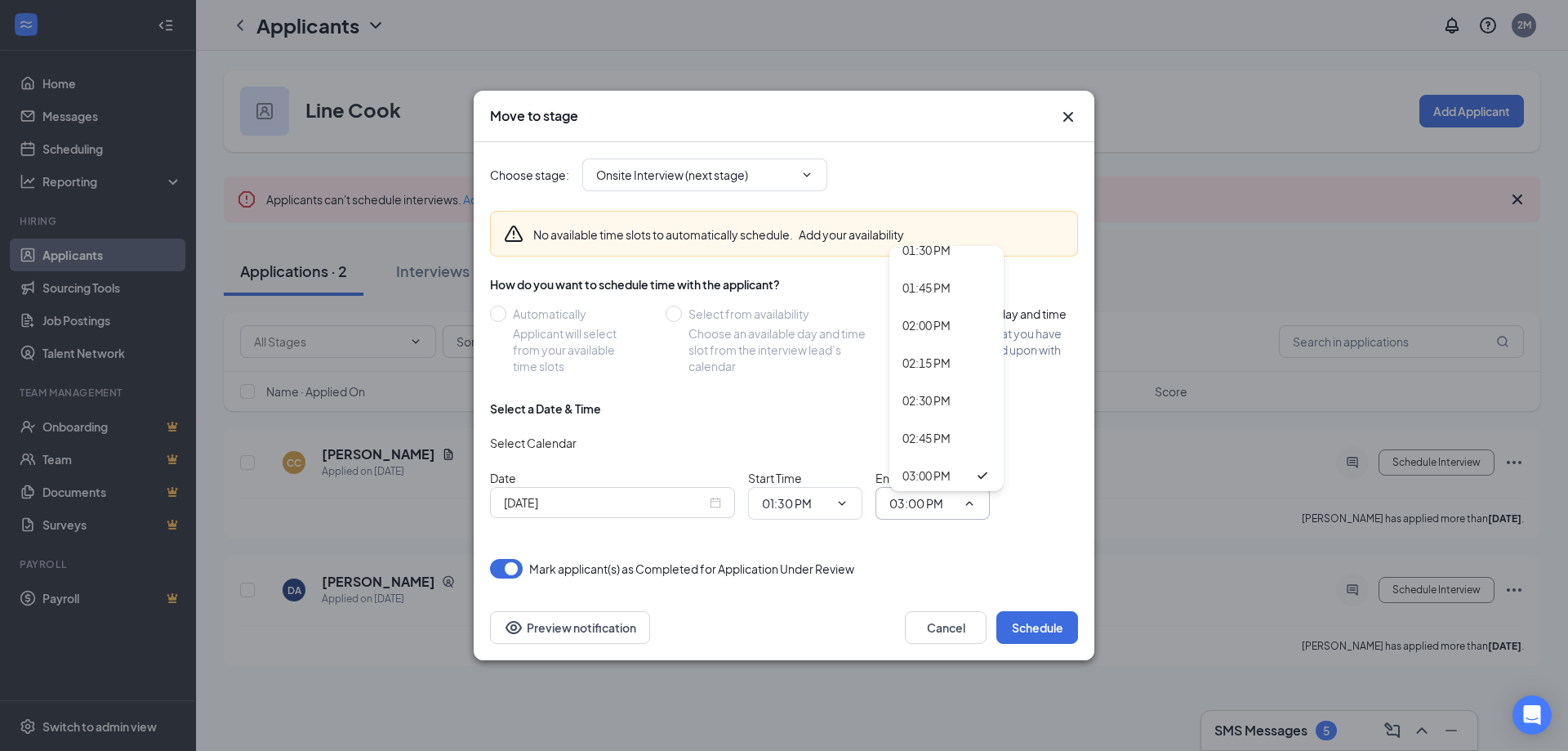
scroll to position [2042, 0]
click at [934, 332] on div "02:00 PM" at bounding box center [927, 327] width 48 height 18
type input "02:00 PM"
click at [1027, 578] on div "Mark applicant(s) as Completed for Application Under Review" at bounding box center [784, 568] width 588 height 20
click at [1051, 629] on button "Schedule" at bounding box center [1037, 627] width 81 height 32
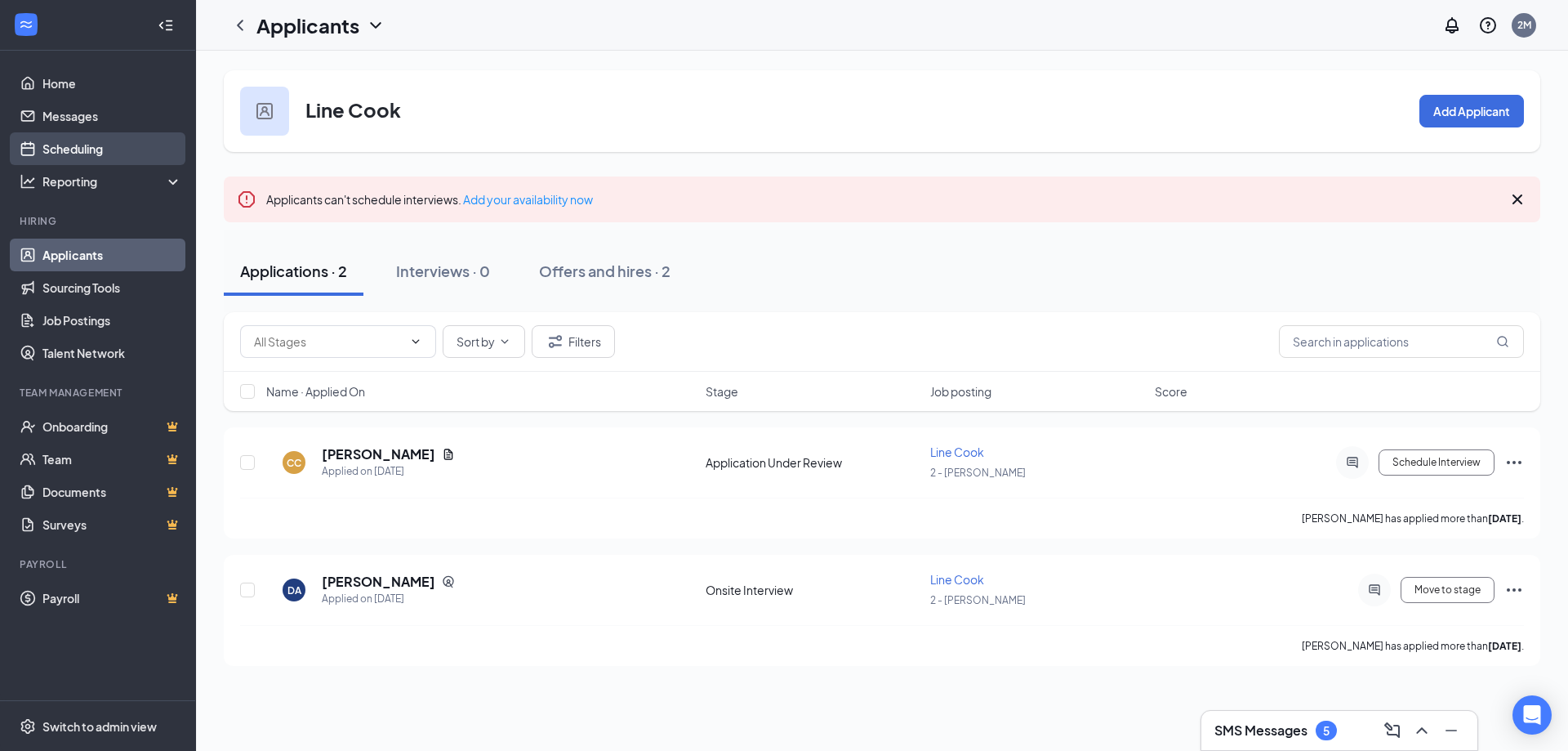
click at [80, 158] on link "Scheduling" at bounding box center [112, 148] width 139 height 32
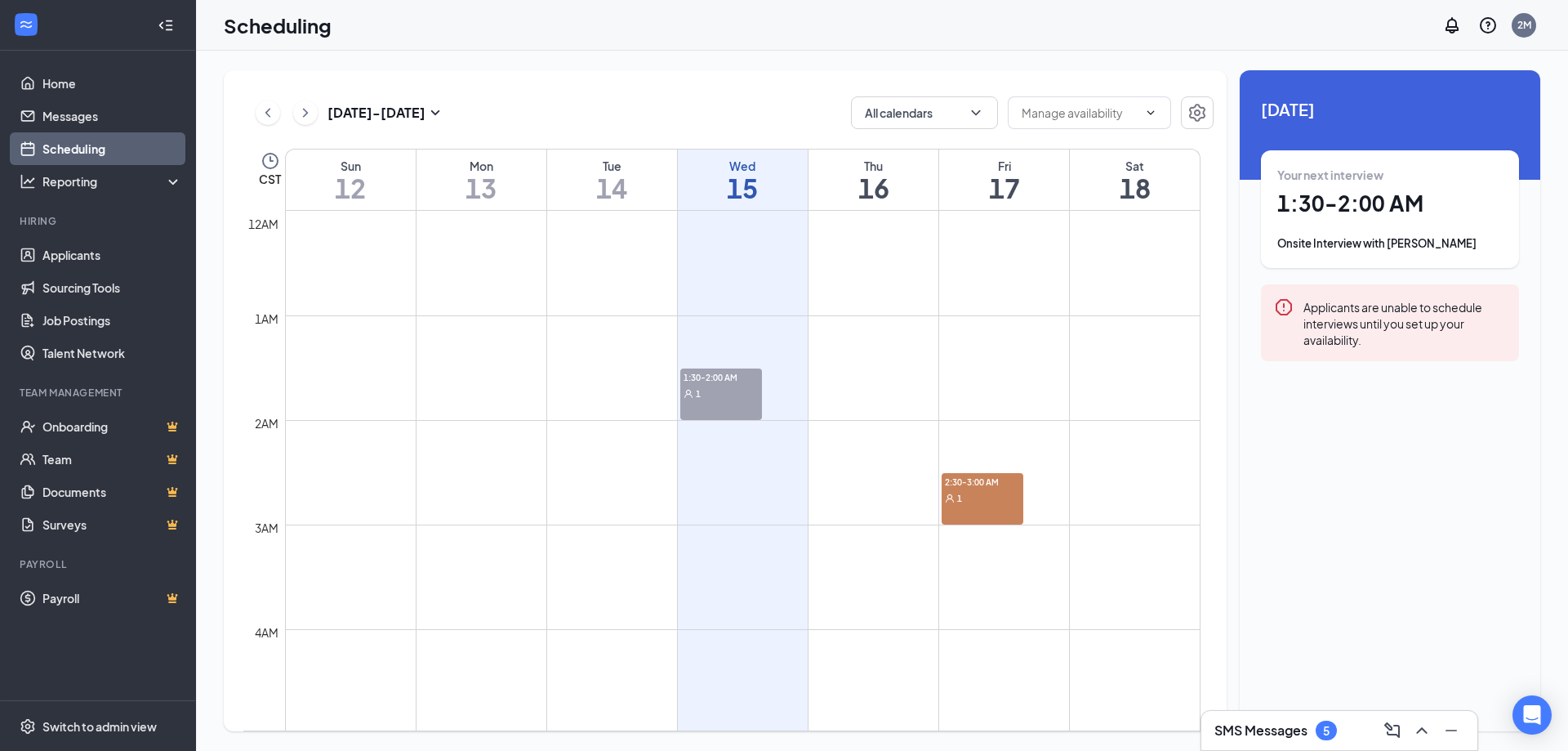
click at [1015, 495] on div "1" at bounding box center [982, 498] width 81 height 17
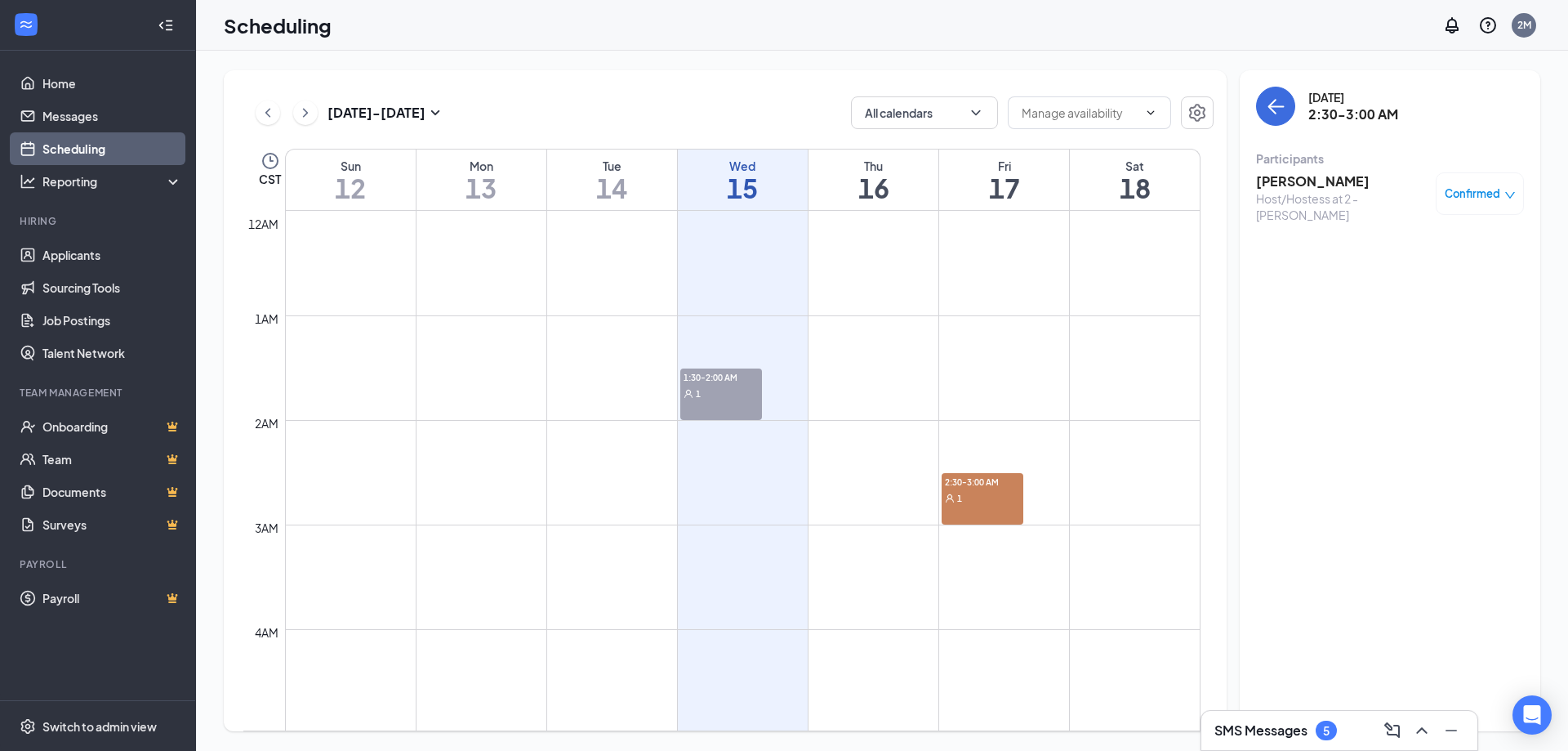
click at [1015, 495] on div "1" at bounding box center [982, 498] width 81 height 17
click at [723, 386] on div "1" at bounding box center [721, 393] width 81 height 17
click at [992, 494] on div "1" at bounding box center [982, 498] width 81 height 17
click at [740, 399] on div "1" at bounding box center [721, 393] width 81 height 17
click at [1489, 195] on span "Completed" at bounding box center [1472, 193] width 59 height 17
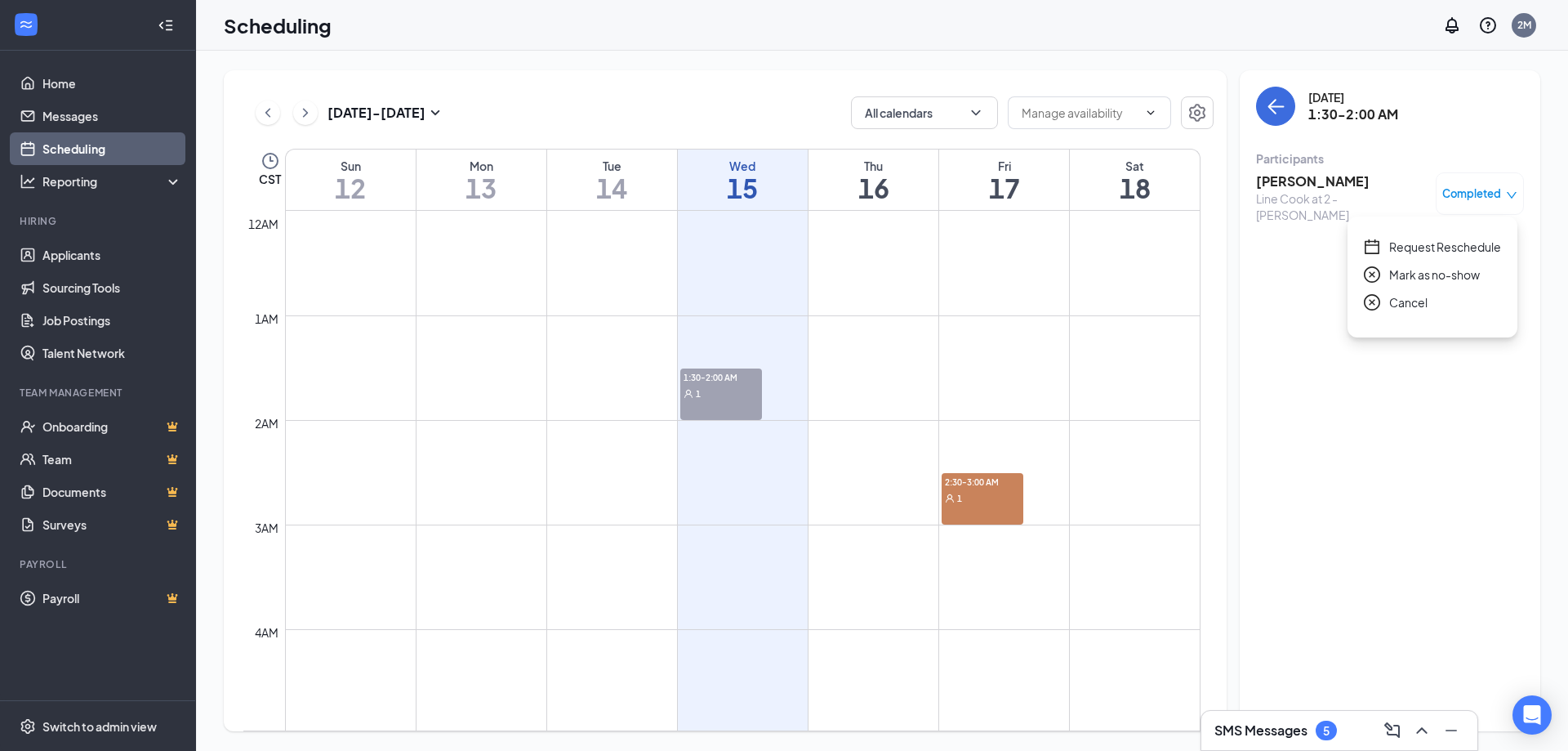
click at [1473, 241] on span "Request Reschedule" at bounding box center [1445, 247] width 112 height 18
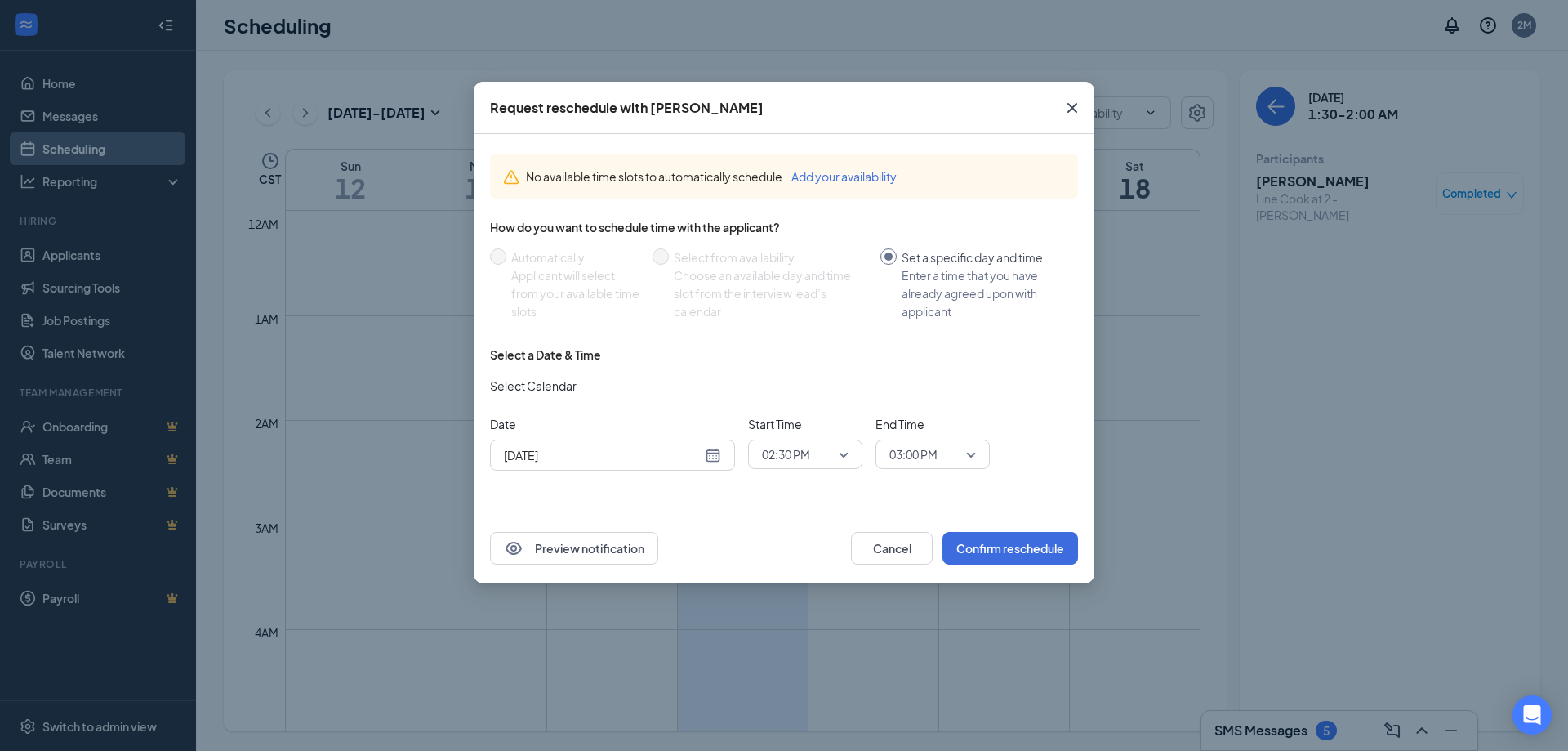
click at [1025, 528] on div "Preview notification Cancel Confirm reschedule" at bounding box center [784, 548] width 621 height 71
click at [713, 457] on div "[DATE]" at bounding box center [612, 456] width 217 height 18
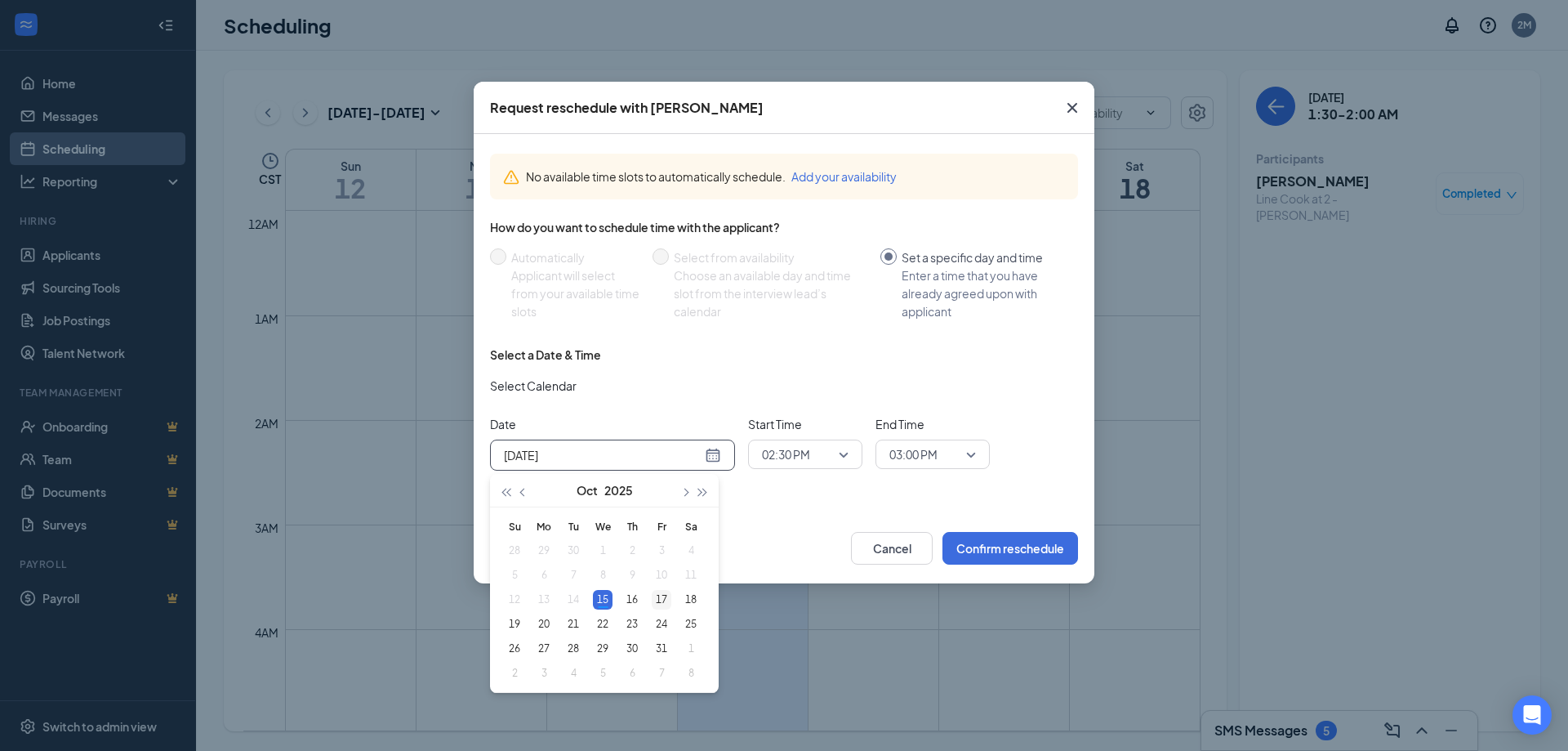
type input "[DATE]"
click at [663, 601] on div "17" at bounding box center [662, 600] width 20 height 20
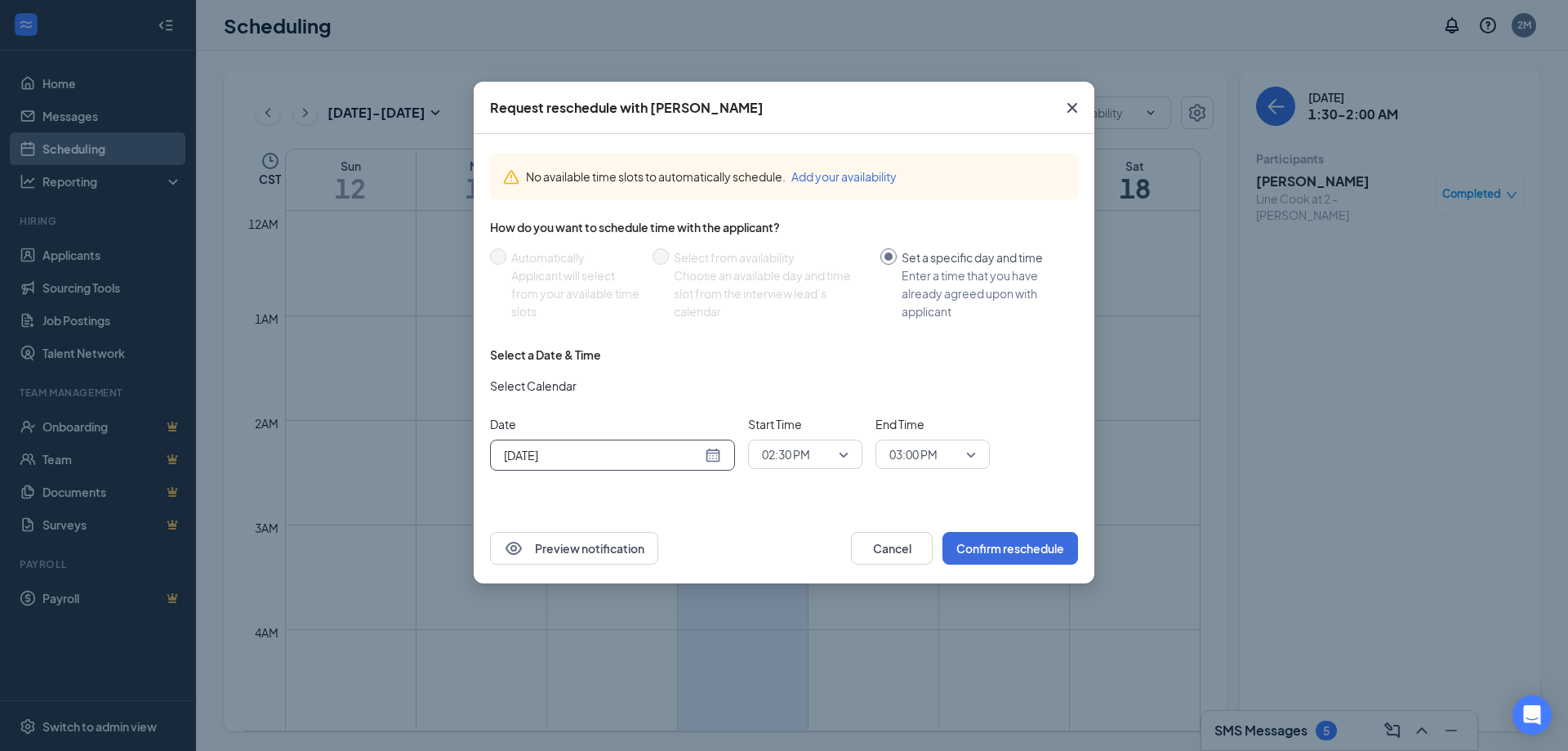
click at [801, 456] on span "02:30 PM" at bounding box center [786, 455] width 48 height 25
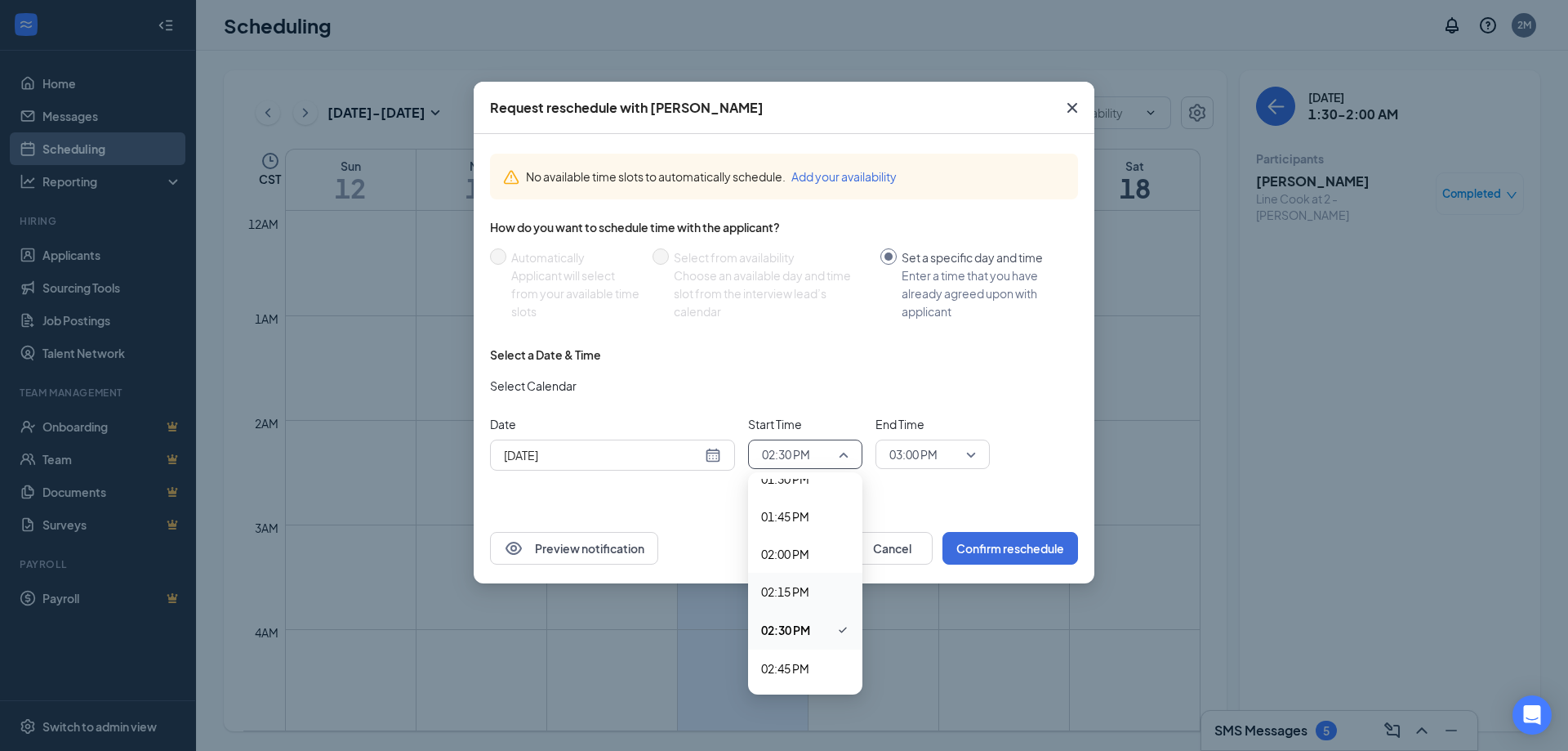
scroll to position [2091, 0]
click at [798, 518] on span "02:00 PM" at bounding box center [786, 511] width 48 height 18
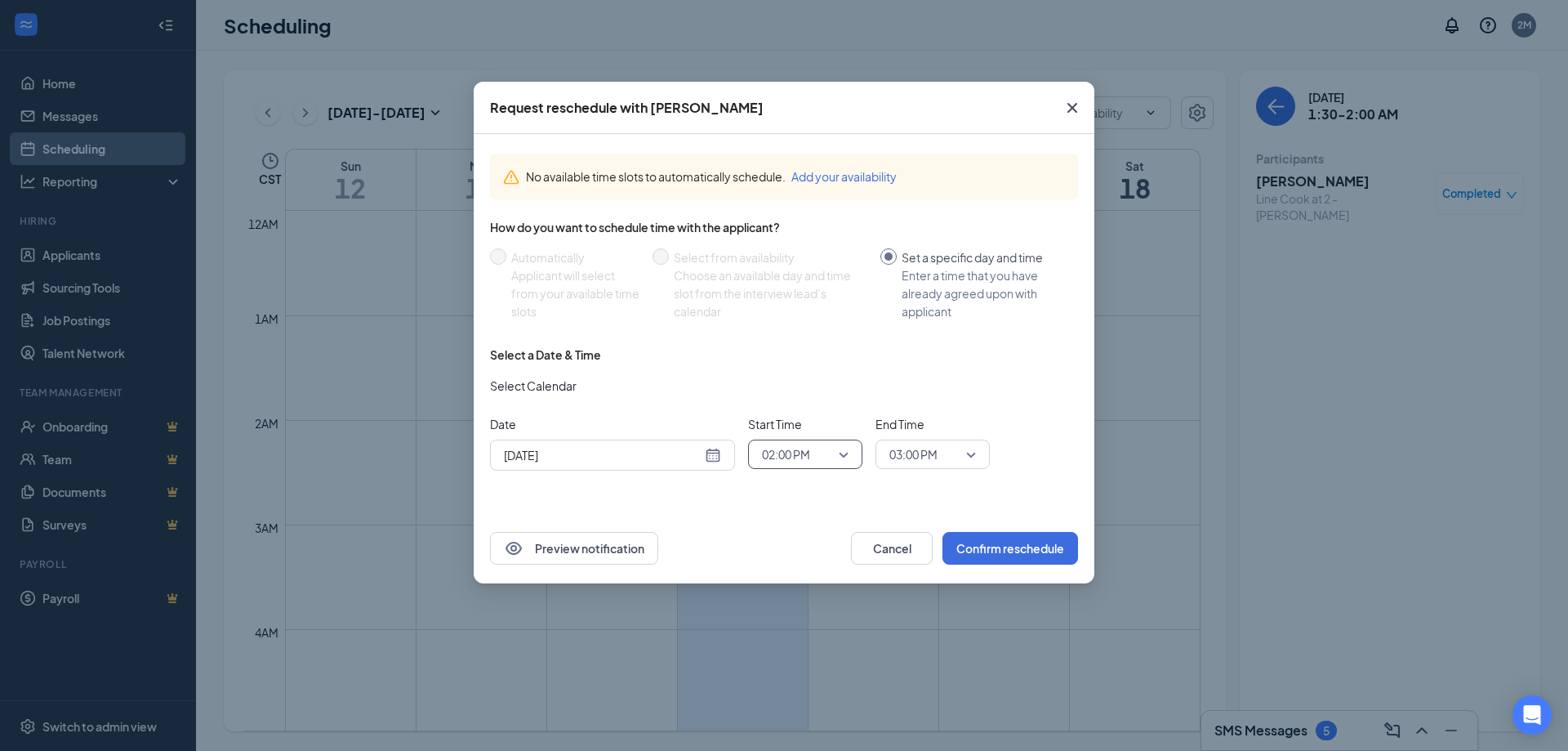
click at [782, 455] on span "02:00 PM" at bounding box center [786, 455] width 48 height 25
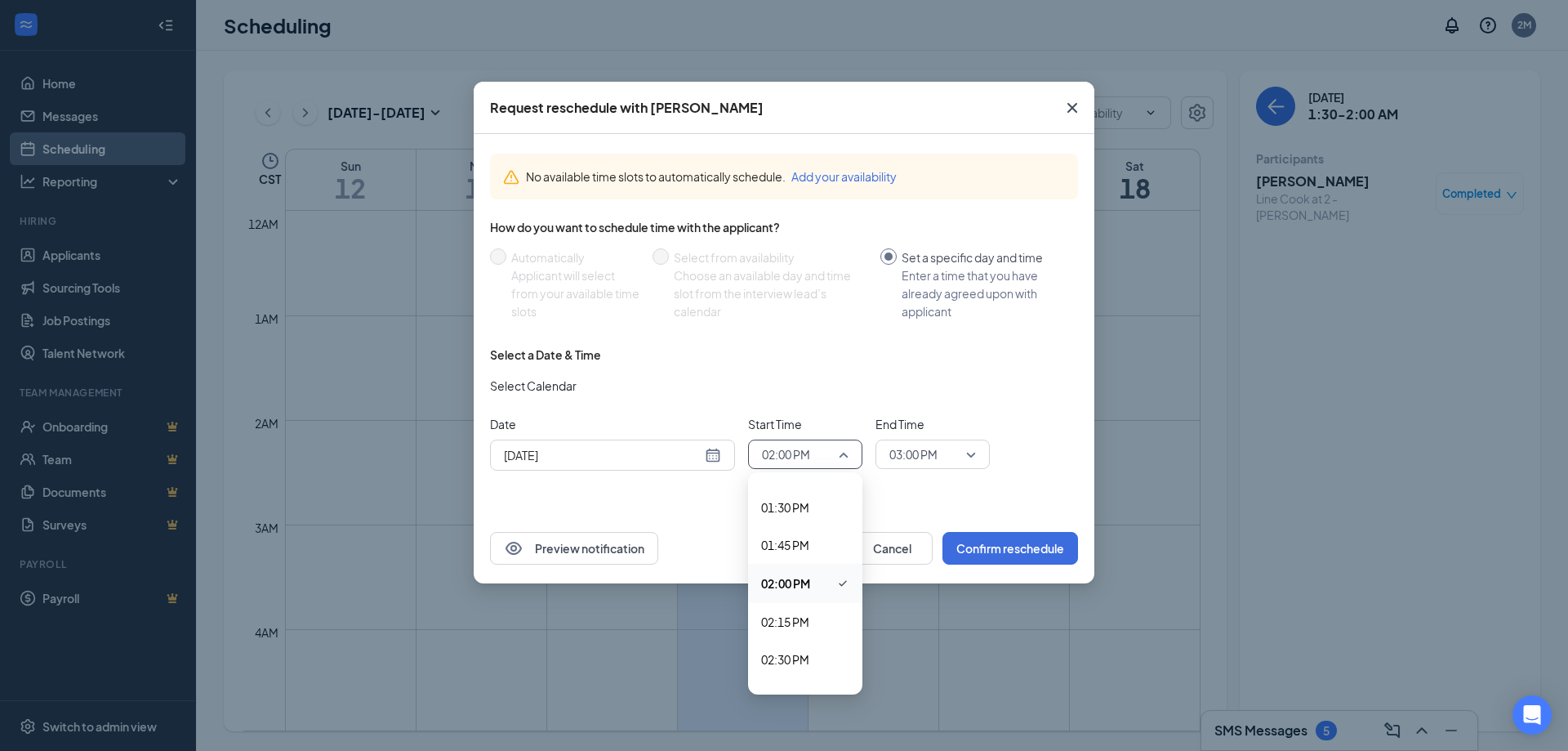
scroll to position [2010, 0]
click at [799, 520] on span "01:30 PM" at bounding box center [786, 517] width 48 height 18
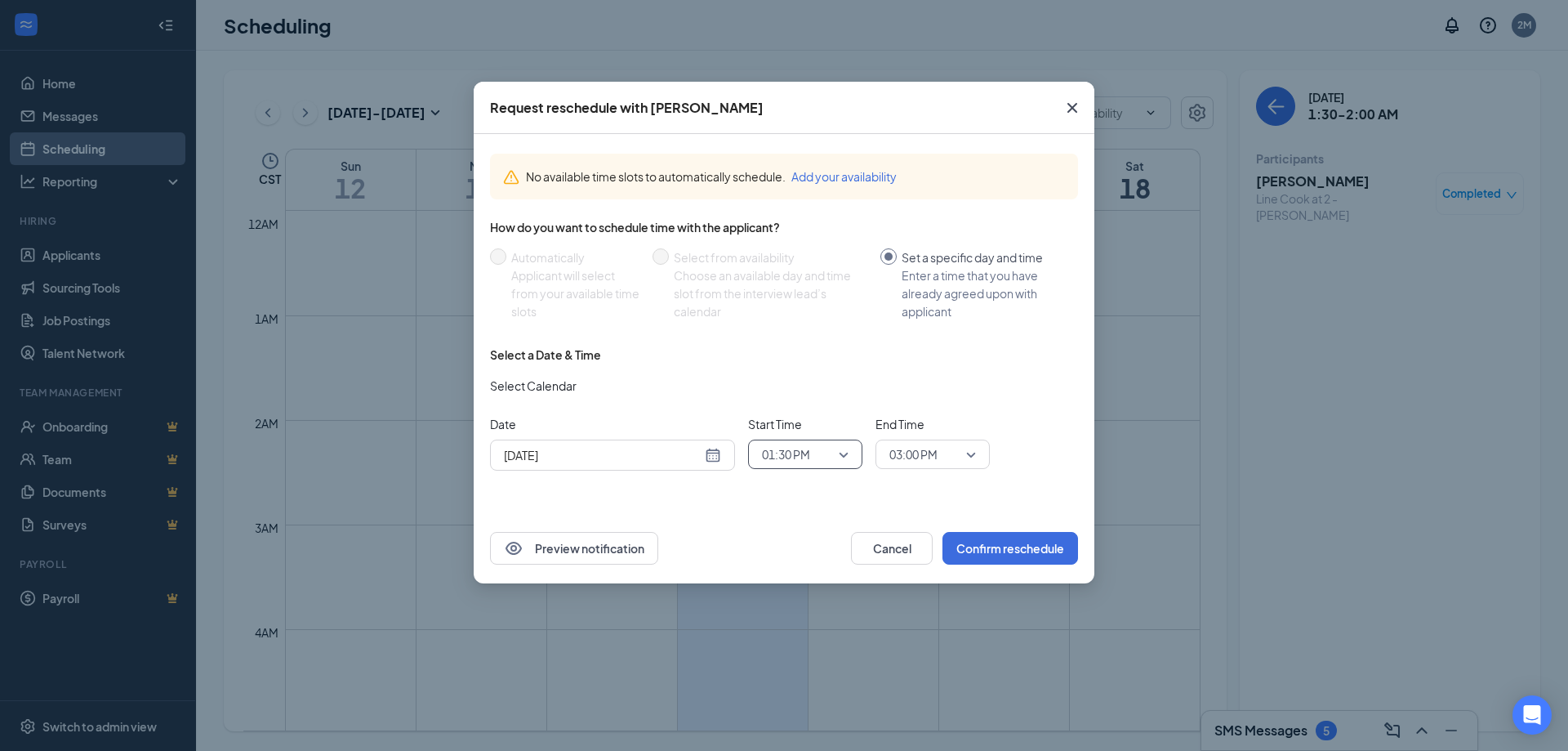
click at [935, 454] on span "03:00 PM" at bounding box center [913, 455] width 48 height 25
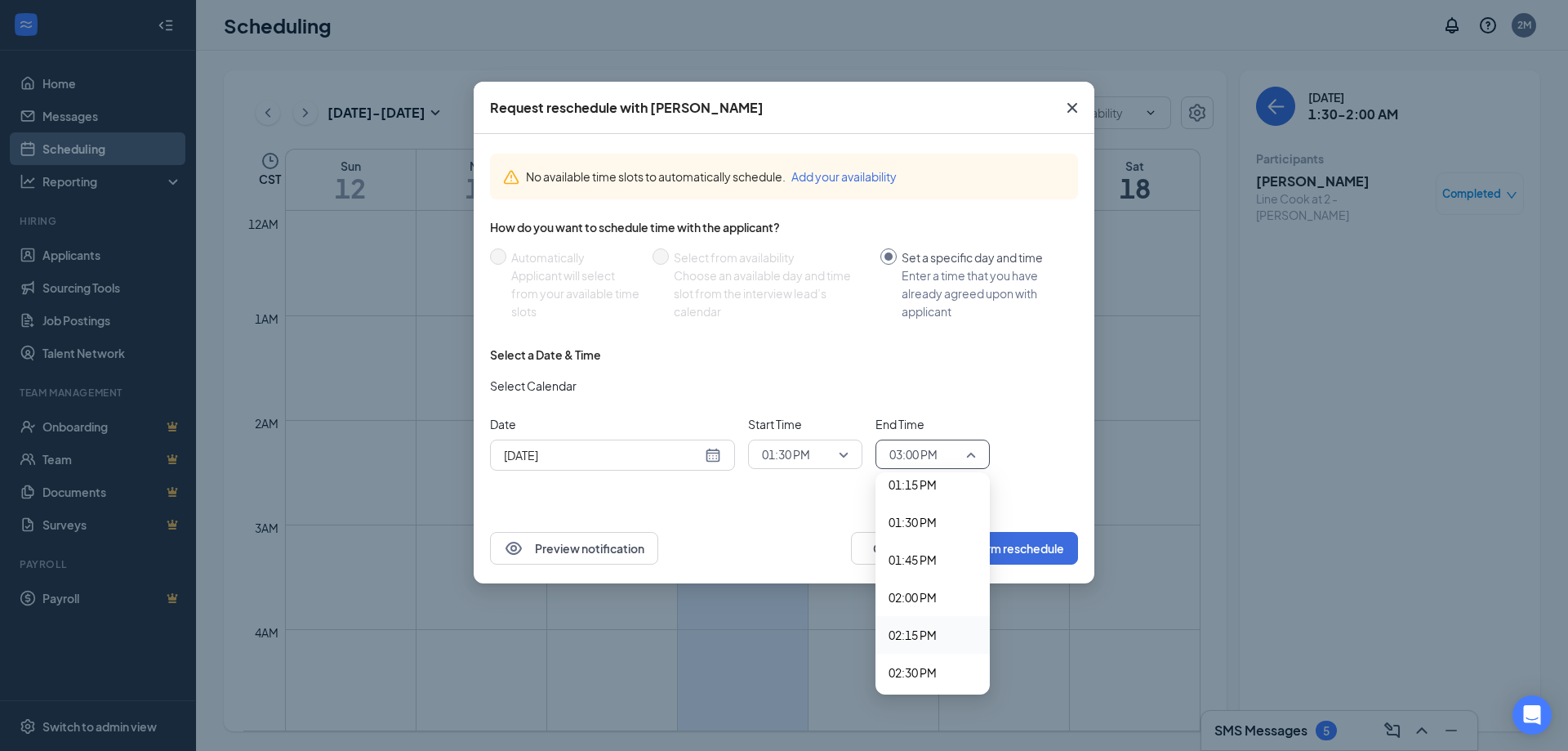
scroll to position [2003, 0]
click at [923, 603] on span "02:00 PM" at bounding box center [913, 599] width 48 height 18
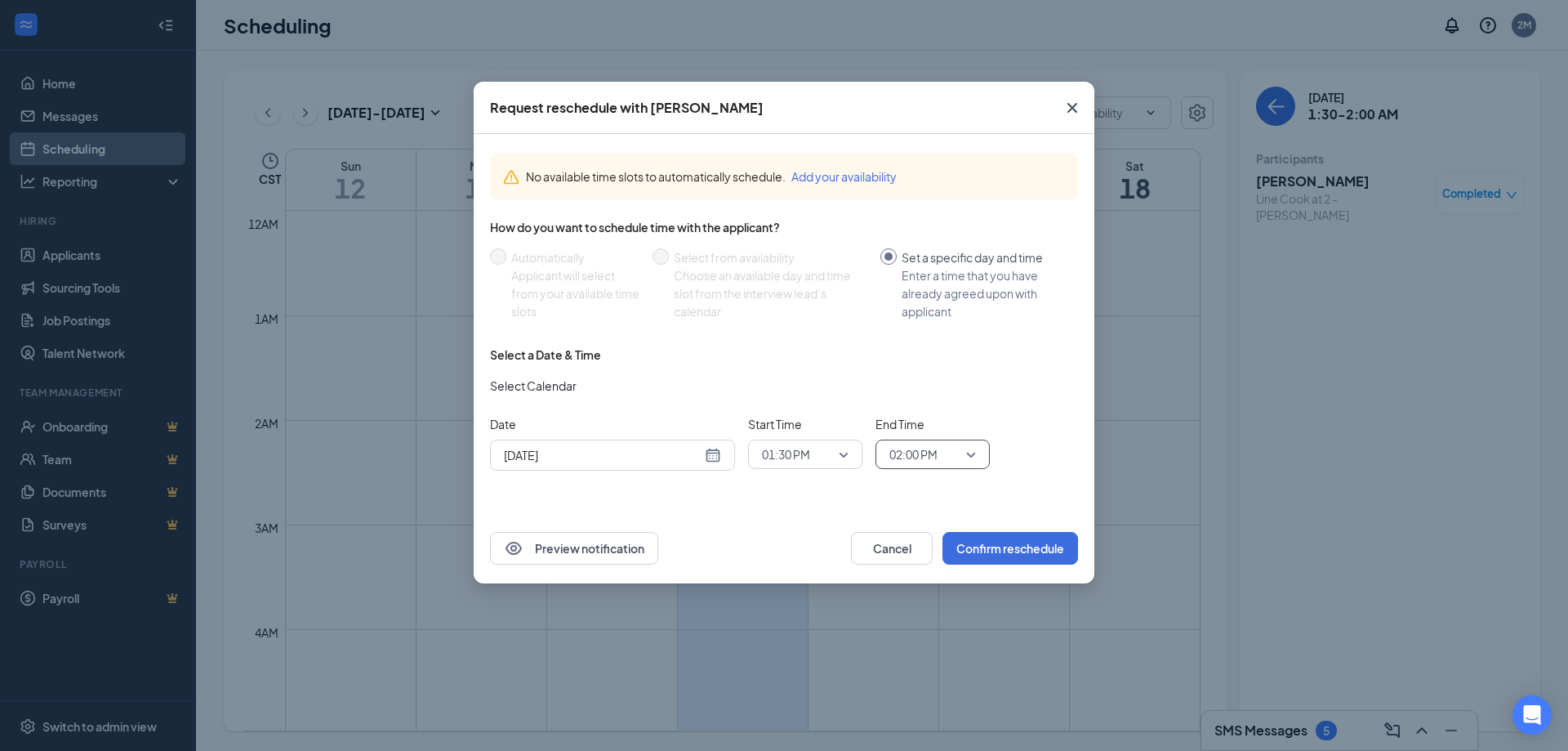
click at [830, 543] on div "Preview notification Cancel Confirm reschedule" at bounding box center [784, 548] width 588 height 32
click at [1047, 556] on button "Confirm reschedule" at bounding box center [1010, 548] width 135 height 32
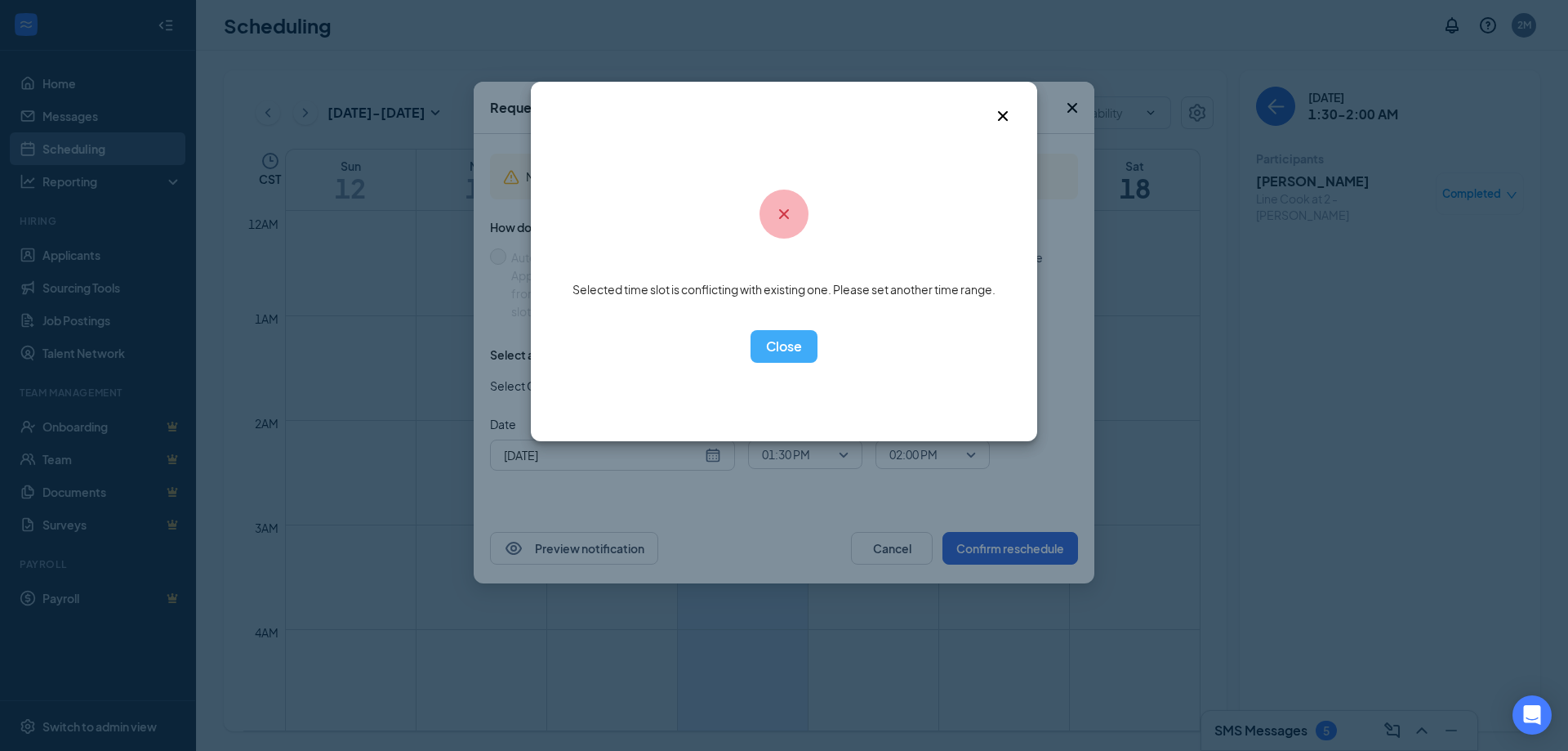
click at [1006, 125] on icon "Cross" at bounding box center [1003, 116] width 20 height 20
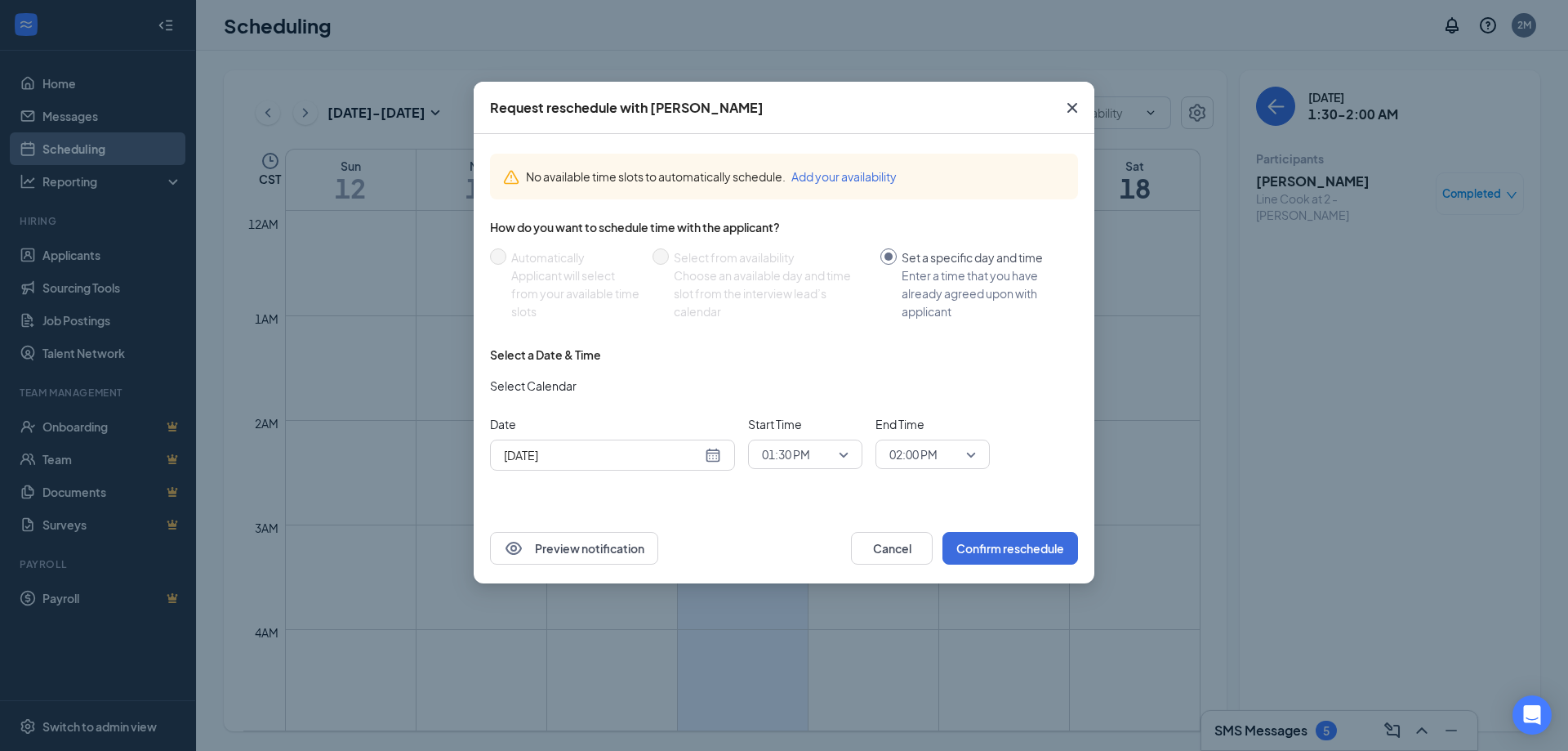
click at [1074, 109] on icon "Cross" at bounding box center [1073, 108] width 10 height 10
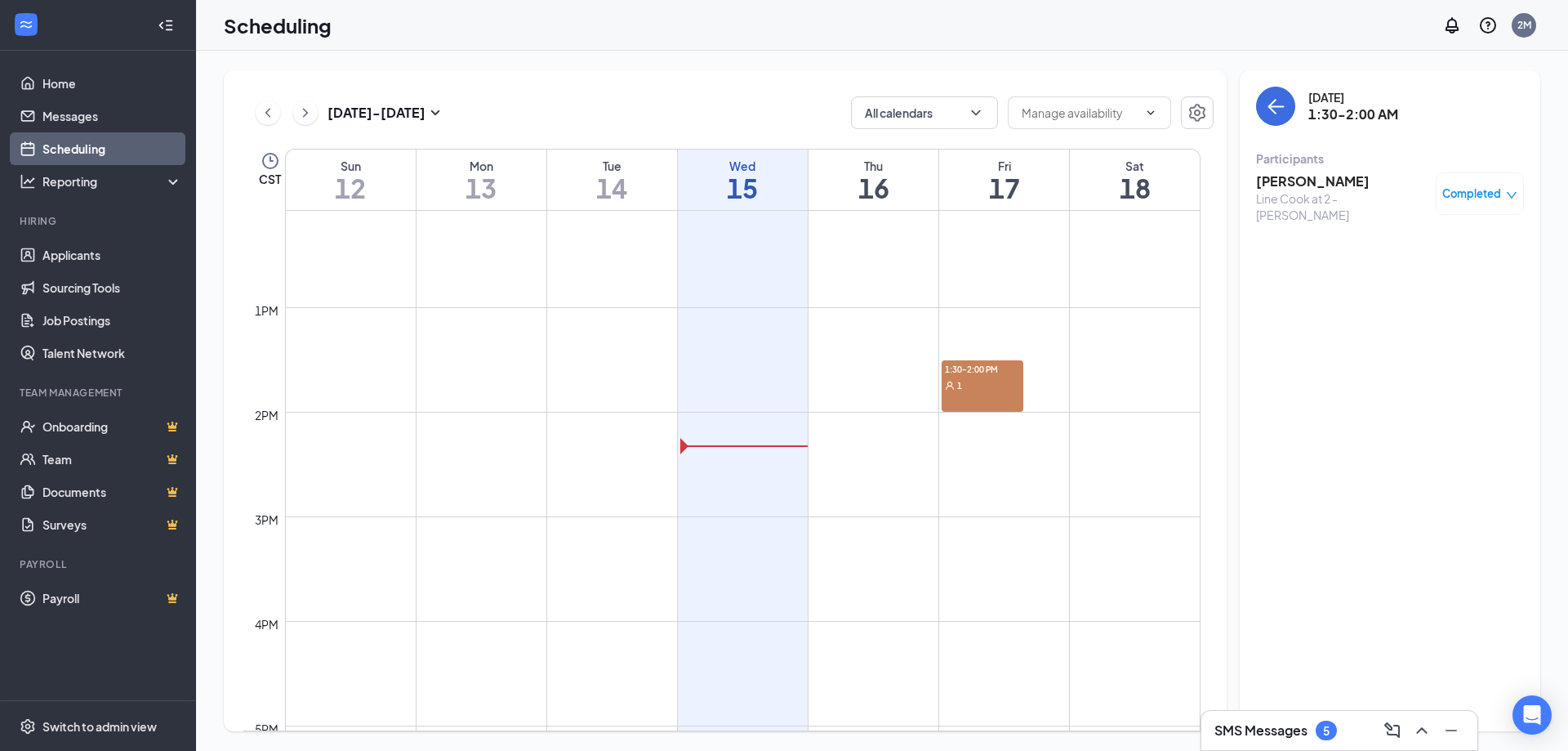
scroll to position [1226, 0]
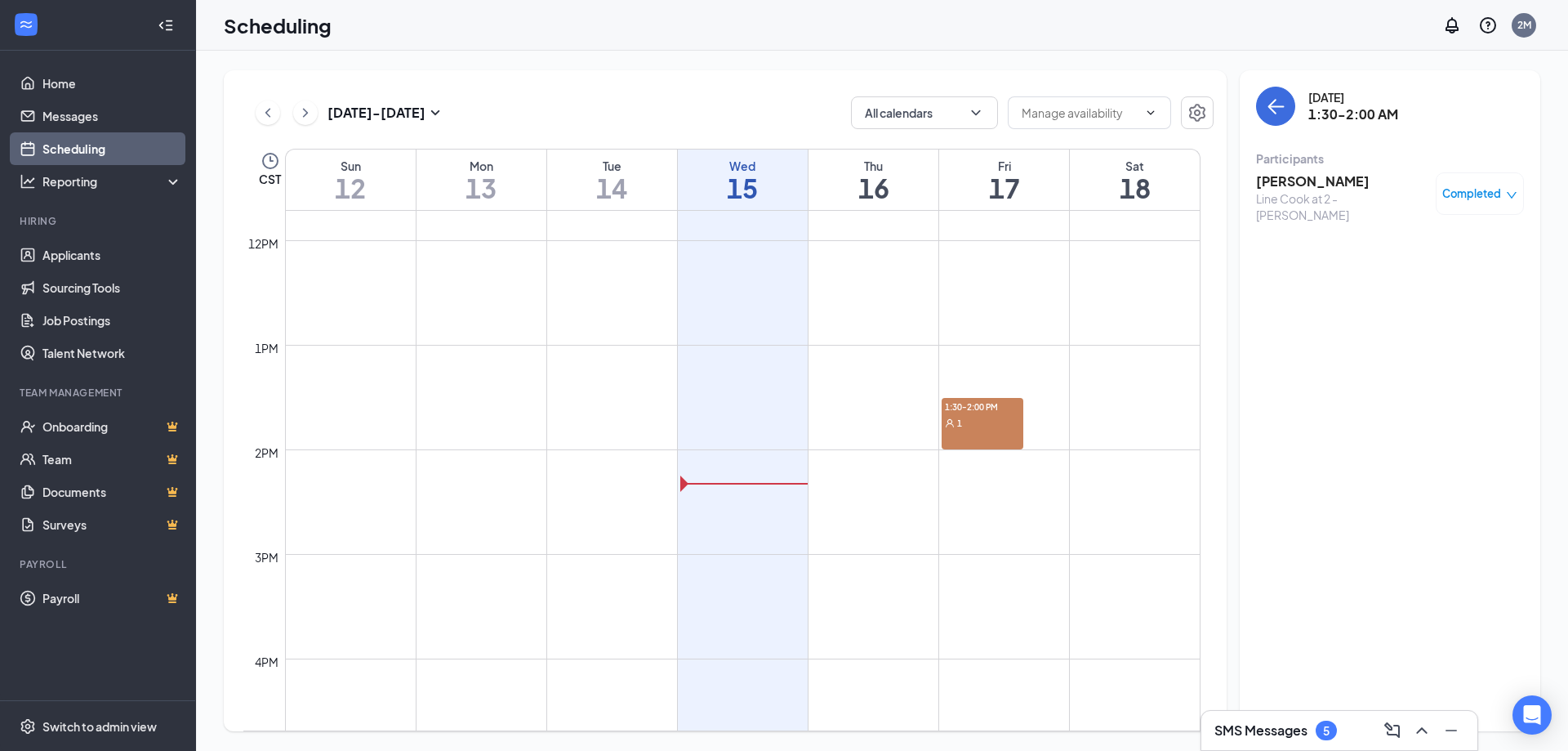
click at [993, 427] on div "1" at bounding box center [982, 422] width 81 height 17
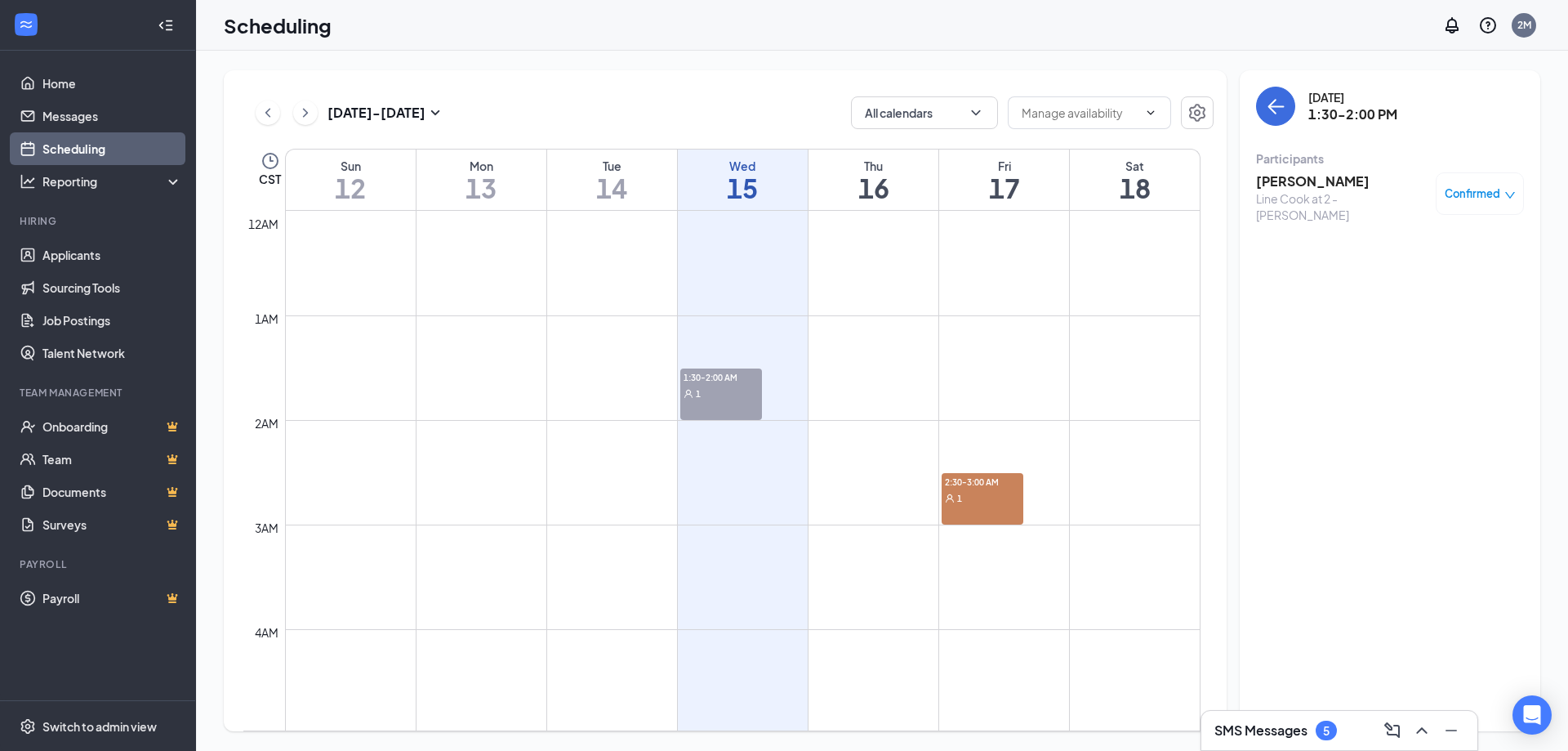
click at [740, 404] on div "1:30-2:00 AM 1" at bounding box center [721, 394] width 81 height 51
click at [1474, 196] on span "Completed" at bounding box center [1472, 193] width 59 height 17
click at [1420, 302] on span "Cancel" at bounding box center [1409, 302] width 38 height 18
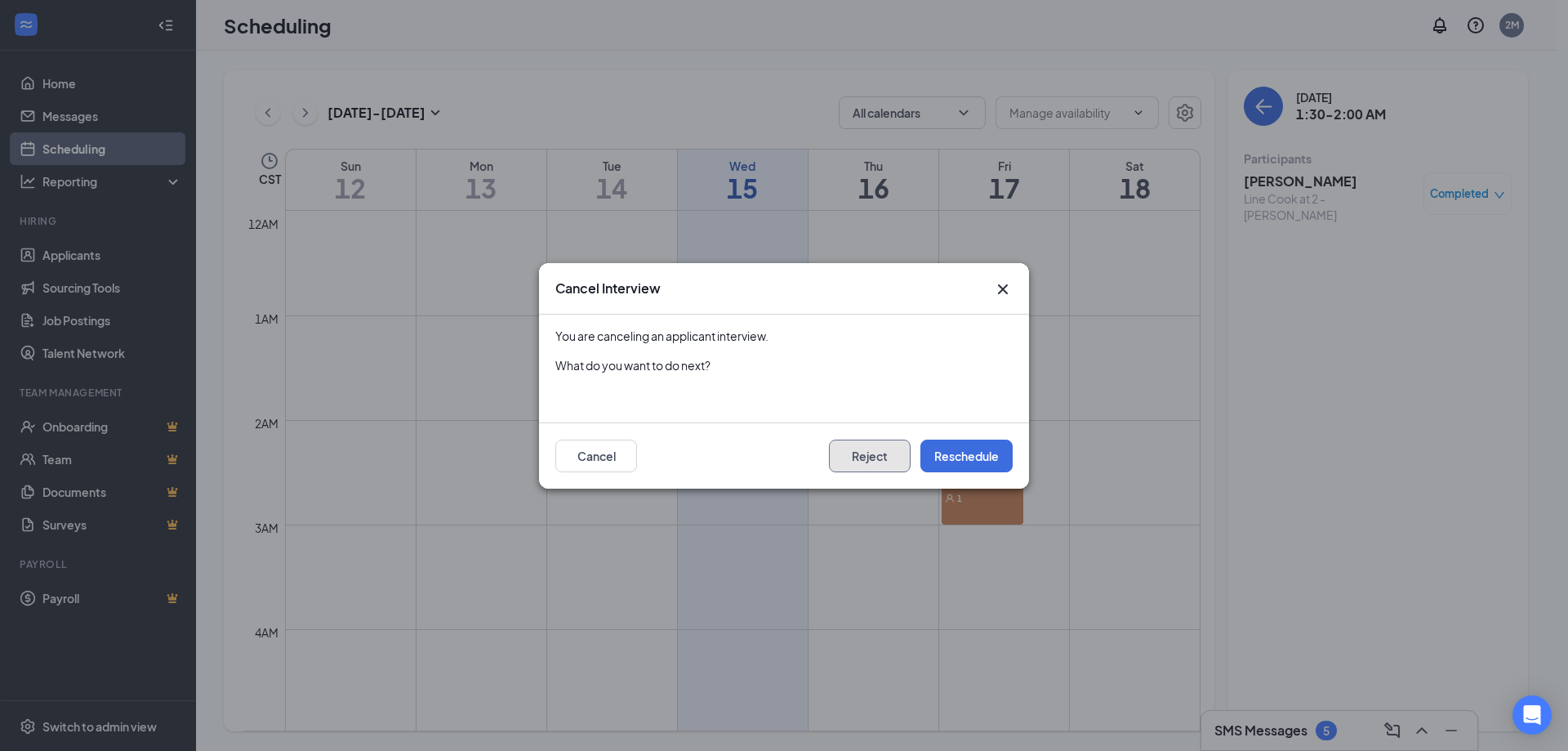
click at [869, 456] on button "Reject" at bounding box center [869, 456] width 81 height 32
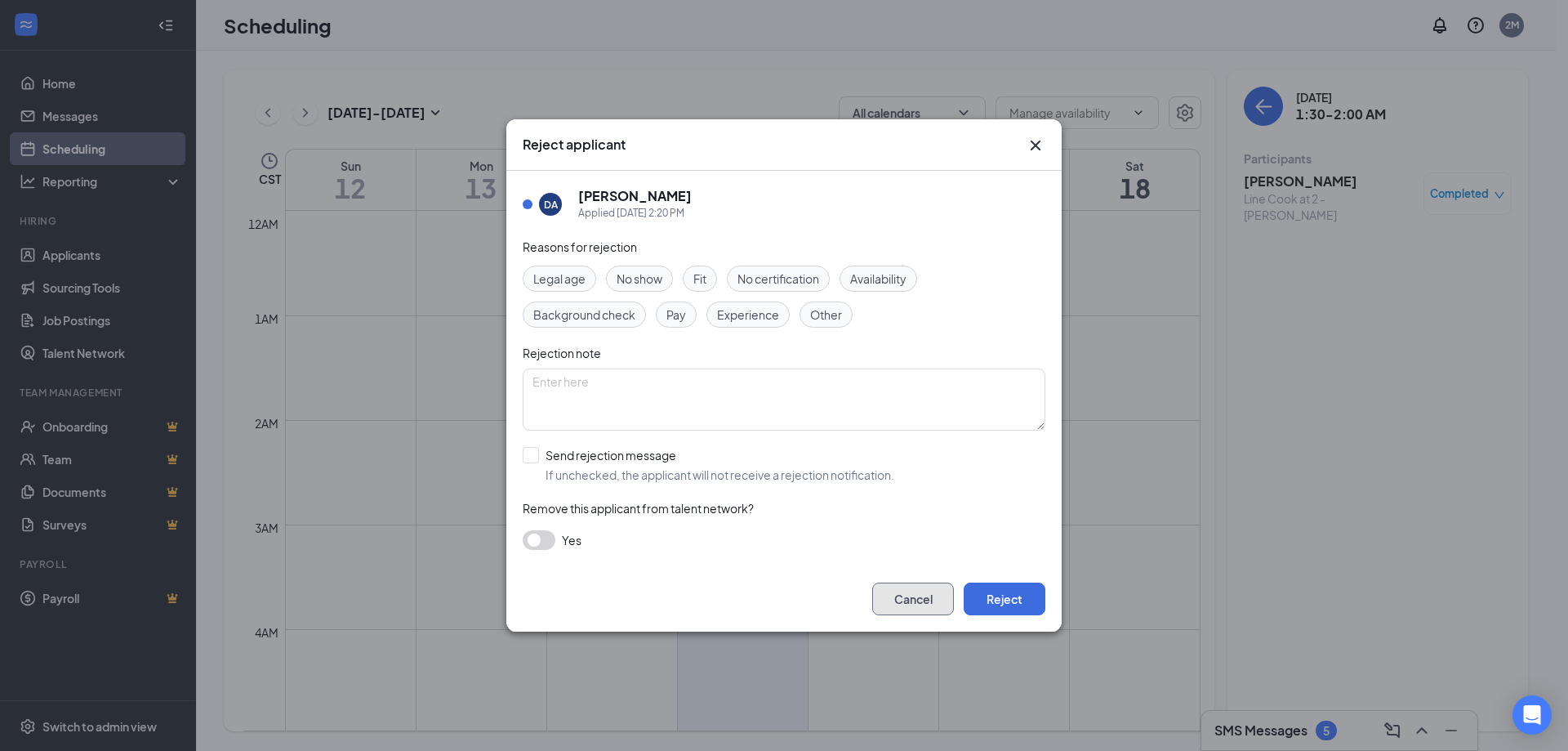
click at [891, 596] on button "Cancel" at bounding box center [913, 598] width 81 height 32
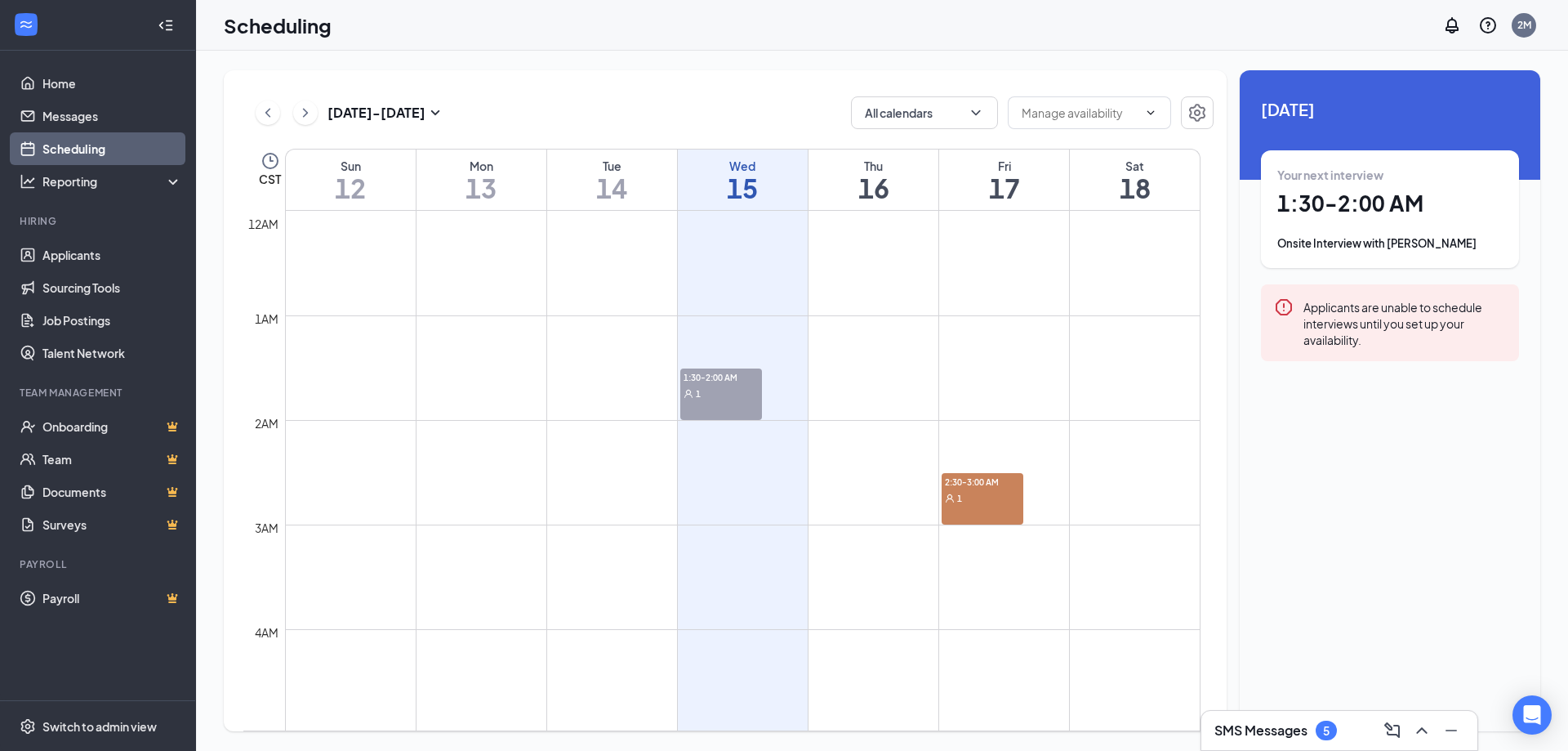
click at [1341, 421] on div "Unavailable in basic plan [DATE] Your next interview 1:30 - 2:00 AM Onsite Inte…" at bounding box center [1390, 401] width 300 height 661
